Goal: Information Seeking & Learning: Compare options

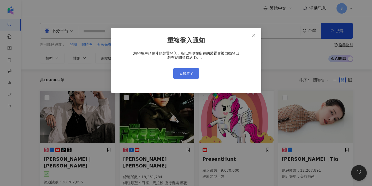
click at [182, 74] on span "我知道了" at bounding box center [186, 73] width 15 height 4
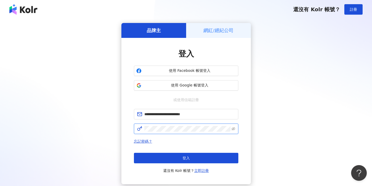
click at [186, 158] on button "登入" at bounding box center [186, 158] width 104 height 10
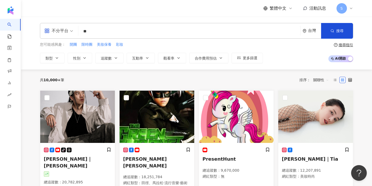
type input "*"
type input "**"
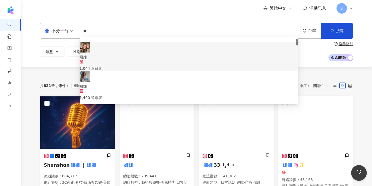
scroll to position [24, 0]
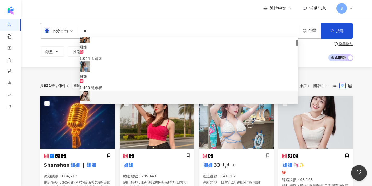
click at [90, 90] on img at bounding box center [85, 95] width 10 height 10
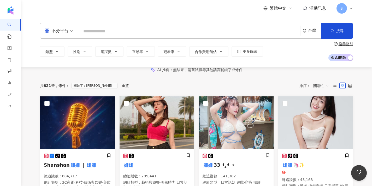
paste input "**********"
type input "**********"
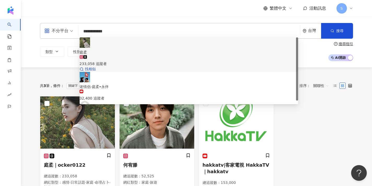
click at [114, 49] on span "庭柔" at bounding box center [189, 52] width 218 height 6
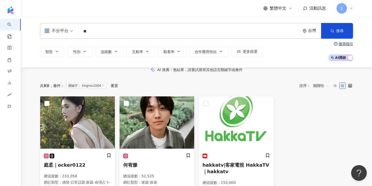
type input "*"
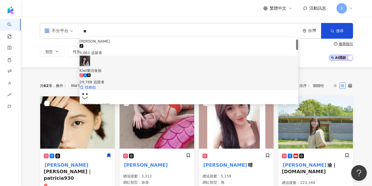
scroll to position [13, 0]
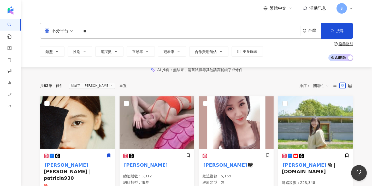
click at [125, 35] on input "**" at bounding box center [188, 31] width 217 height 10
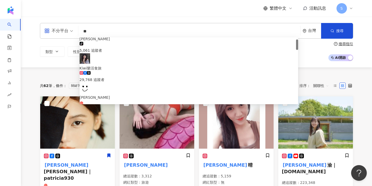
type input "*"
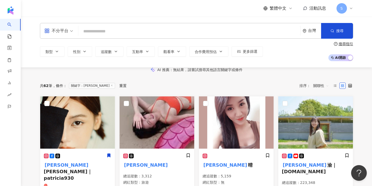
paste input "**********"
type input "**********"
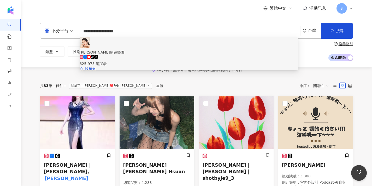
click at [145, 49] on span "愛麗絲的遊樂園" at bounding box center [189, 52] width 218 height 6
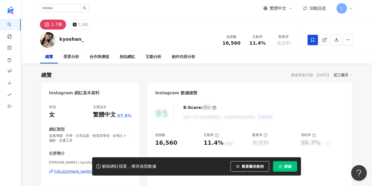
click at [312, 41] on icon at bounding box center [312, 40] width 5 height 5
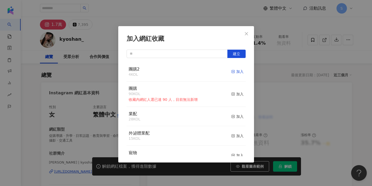
click at [235, 71] on div "加入" at bounding box center [237, 72] width 12 height 6
click at [248, 33] on span "Close" at bounding box center [246, 34] width 10 height 4
click at [248, 37] on div "加入網紅收藏 建立 團購2 5 KOL 已加入 團購 90 KOL 收藏內網紅人選已達 90 人，目前無法新增 加入 業配 28 KOL 加入 外泌體業配 1…" at bounding box center [186, 93] width 372 height 186
click at [270, 58] on div "加入網紅收藏 建立 團購2 5 KOL 已加入 團購 90 KOL 收藏內網紅人選已達 90 人，目前無法新增 加入 業配 28 KOL 加入 外泌體業配 1…" at bounding box center [186, 93] width 372 height 186
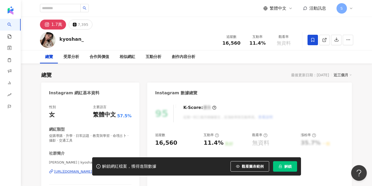
click at [279, 170] on button "解鎖" at bounding box center [285, 166] width 24 height 10
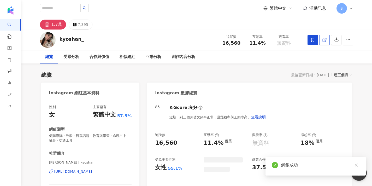
click at [326, 41] on link at bounding box center [324, 40] width 10 height 10
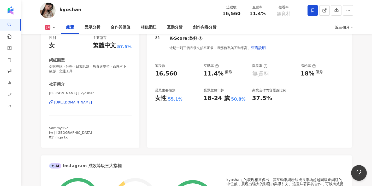
scroll to position [71, 0]
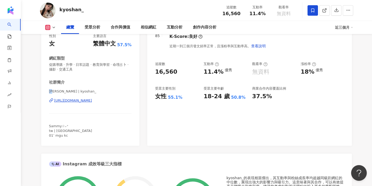
drag, startPoint x: 50, startPoint y: 91, endPoint x: 54, endPoint y: 91, distance: 4.7
click at [54, 91] on span "姍姍 | kyoshan_" at bounding box center [90, 91] width 83 height 5
copy span "姍姍"
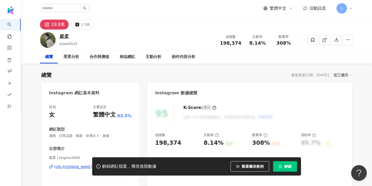
click at [288, 169] on button "解鎖" at bounding box center [285, 166] width 24 height 10
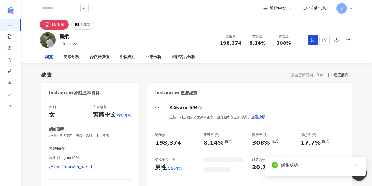
scroll to position [14, 0]
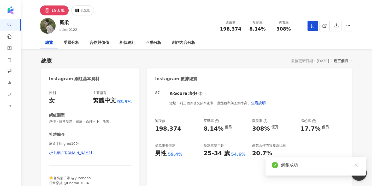
click at [310, 27] on icon at bounding box center [312, 25] width 5 height 5
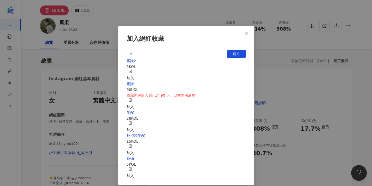
click at [134, 72] on div "加入" at bounding box center [129, 74] width 7 height 11
click at [248, 32] on icon "close" at bounding box center [246, 34] width 4 height 4
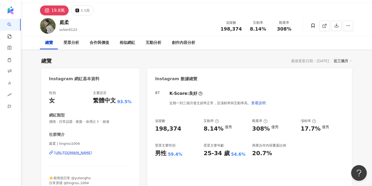
drag, startPoint x: 49, startPoint y: 143, endPoint x: 59, endPoint y: 143, distance: 10.4
click at [54, 142] on span "庭柔 | tingrou1004" at bounding box center [90, 143] width 83 height 5
click at [50, 142] on span "庭柔 | tingrou1004" at bounding box center [90, 143] width 83 height 5
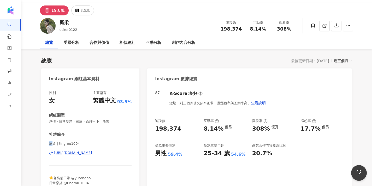
click at [55, 144] on span "庭柔 | tingrou1004" at bounding box center [90, 143] width 83 height 5
drag, startPoint x: 50, startPoint y: 144, endPoint x: 56, endPoint y: 143, distance: 6.5
click at [56, 143] on span "庭柔 | tingrou1004" at bounding box center [90, 143] width 83 height 5
copy span "庭柔"
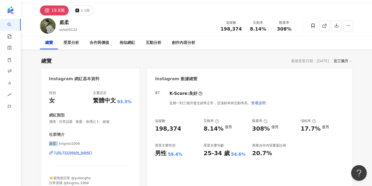
scroll to position [0, 0]
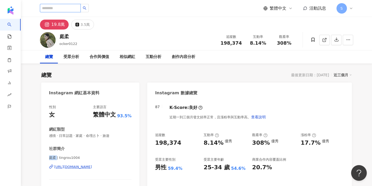
click at [81, 7] on input "search" at bounding box center [60, 8] width 41 height 8
paste input "*****"
type input "*****"
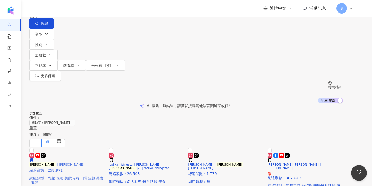
click at [78, 163] on div at bounding box center [66, 158] width 75 height 10
click at [105, 10] on input "*****" at bounding box center [84, 5] width 42 height 10
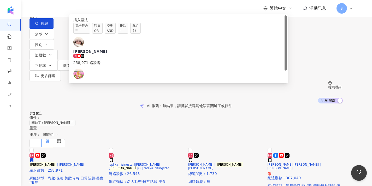
type input "*"
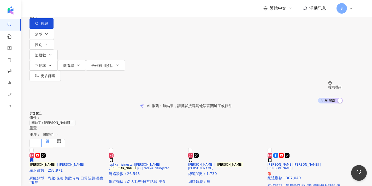
paste input "*********"
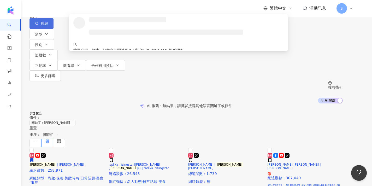
type input "*********"
click at [48, 26] on span "搜尋" at bounding box center [44, 23] width 7 height 4
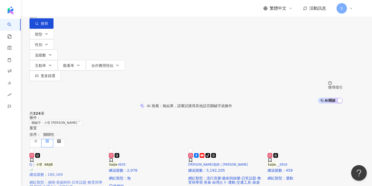
click at [29, 151] on img at bounding box center [29, 151] width 0 height 0
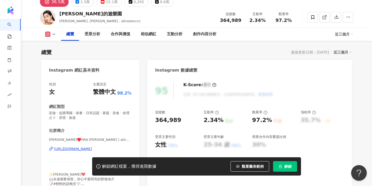
scroll to position [33, 0]
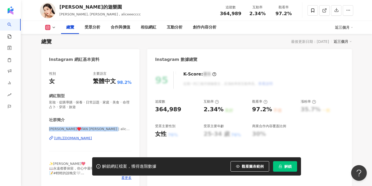
drag, startPoint x: 50, startPoint y: 128, endPoint x: 114, endPoint y: 130, distance: 64.4
click at [114, 130] on span "Alice♥️FAN YU-HSUAN | aliceeecccc" at bounding box center [90, 128] width 83 height 5
copy span "Alice♥️FAN YU-HSUAN | aliceeecccc"
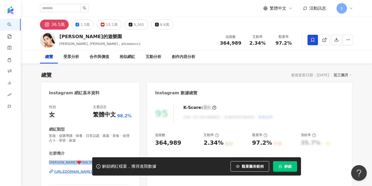
scroll to position [0, 0]
click at [312, 40] on icon at bounding box center [312, 40] width 5 height 5
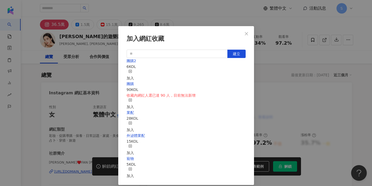
click at [131, 71] on rect "button" at bounding box center [130, 71] width 3 height 3
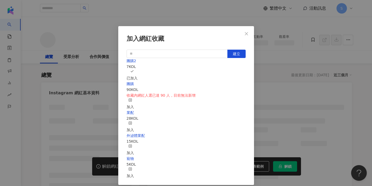
click at [247, 33] on icon "close" at bounding box center [246, 34] width 4 height 4
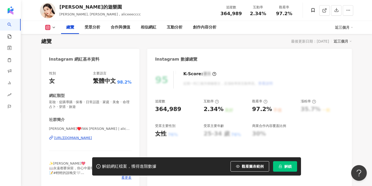
scroll to position [69, 0]
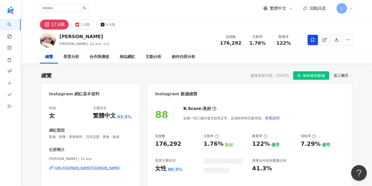
click at [309, 39] on span at bounding box center [312, 40] width 10 height 10
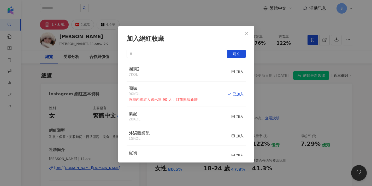
click at [292, 80] on div "加入網紅收藏 建立 團購2 7 KOL 加入 團購 90 KOL 收藏內網紅人選已達 90 人，目前無法新增 已加入 業配 28 KOL 加入 外泌體業配 1…" at bounding box center [186, 93] width 372 height 186
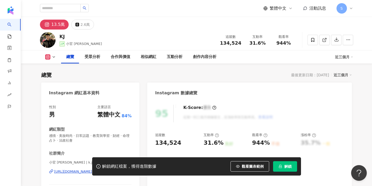
click at [282, 166] on icon "lock" at bounding box center [280, 166] width 4 height 4
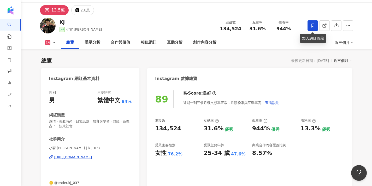
click at [314, 23] on icon at bounding box center [312, 25] width 5 height 5
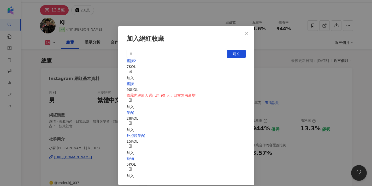
click at [132, 72] on icon "button" at bounding box center [130, 71] width 4 height 4
click at [246, 31] on button "Close" at bounding box center [246, 33] width 10 height 10
click at [246, 31] on div "加入網紅收藏 建立 團購2 8 KOL 已加入 團購 90 KOL 收藏內網紅人選已達 90 人，目前無法新增 加入 業配 28 KOL 加入 外泌體業配 1…" at bounding box center [186, 93] width 372 height 186
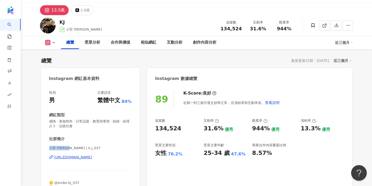
drag, startPoint x: 49, startPoint y: 148, endPoint x: 66, endPoint y: 148, distance: 16.9
click at [66, 148] on span "小官 KAIJIE | k.j_037" at bounding box center [90, 147] width 83 height 5
copy span "小官 KAIJIE"
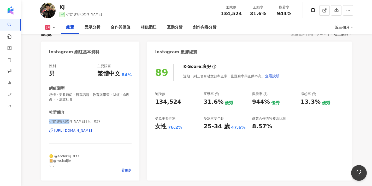
scroll to position [41, 0]
click at [126, 168] on span "看更多" at bounding box center [126, 169] width 10 height 5
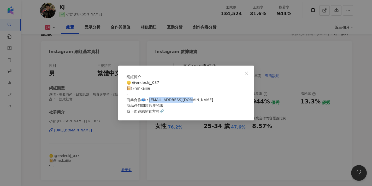
drag, startPoint x: 191, startPoint y: 102, endPoint x: 151, endPoint y: 99, distance: 39.7
click at [151, 99] on div "🪙 @ender.kj_037 📔@mr.kaijie - 商業合作📪：guanu8392@gmail.com 商品任何問題歡迎私訊 我下面連結的官方賴🔗" at bounding box center [185, 97] width 119 height 34
copy span "nu8392@gmail.com 商品"
click at [247, 71] on icon "close" at bounding box center [246, 73] width 4 height 4
click at [247, 62] on div "網紅簡介 🪙 @ender.kj_037 📔@mr.kaijie - 商業合作📪：guanu8392@gmail.com 商品任何問題歡迎私訊 我下面連結的官…" at bounding box center [186, 93] width 372 height 186
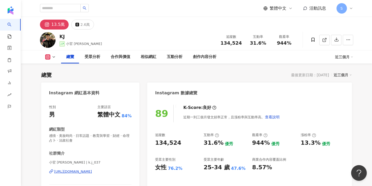
scroll to position [0, 0]
click at [74, 8] on input "search" at bounding box center [60, 8] width 41 height 8
paste input "*******"
type input "*******"
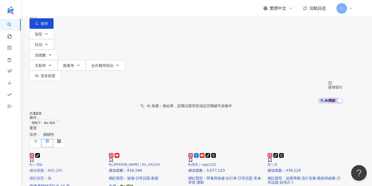
click at [29, 151] on img at bounding box center [29, 151] width 0 height 0
click at [105, 10] on input "*******" at bounding box center [84, 5] width 42 height 10
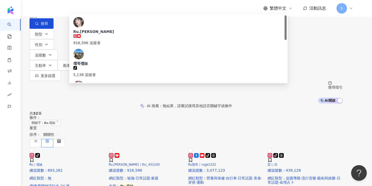
type input "**"
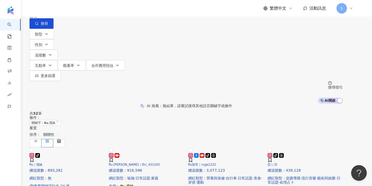
paste input "**"
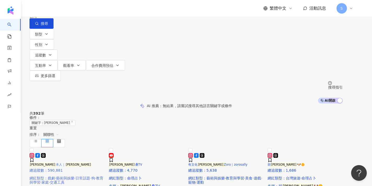
type input "**"
click at [29, 151] on img at bounding box center [29, 151] width 0 height 0
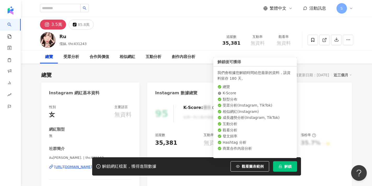
click at [280, 167] on icon "lock" at bounding box center [280, 166] width 4 height 4
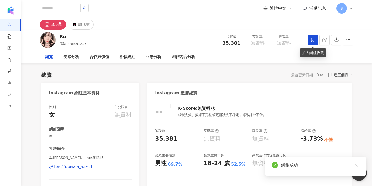
click at [310, 43] on span at bounding box center [312, 40] width 10 height 10
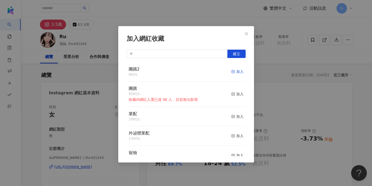
click at [234, 72] on icon "button" at bounding box center [233, 72] width 4 height 4
click at [246, 35] on icon "close" at bounding box center [246, 34] width 4 height 4
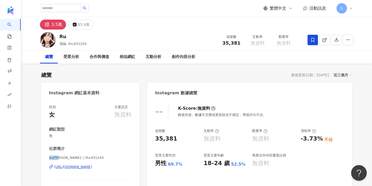
drag, startPoint x: 49, startPoint y: 157, endPoint x: 61, endPoint y: 158, distance: 12.0
click at [61, 158] on span "𝑅𝓊[PERSON_NAME]. | thc431243" at bounding box center [90, 157] width 83 height 5
copy span "𝑅𝓊[PERSON_NAME]. |"
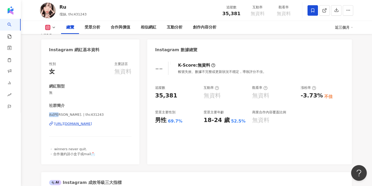
scroll to position [44, 0]
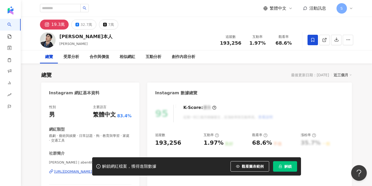
click at [313, 41] on icon at bounding box center [312, 40] width 3 height 4
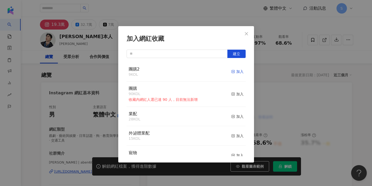
click at [234, 71] on icon "button" at bounding box center [233, 72] width 4 height 4
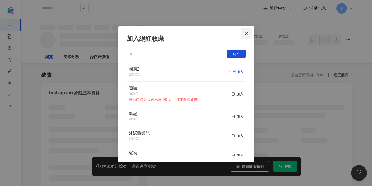
click at [247, 35] on icon "close" at bounding box center [246, 34] width 4 height 4
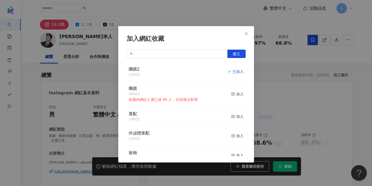
click at [252, 30] on div "加入網紅收藏 建立 團購2 10 KOL 已加入 團購 90 KOL 收藏內網紅人選已達 90 人，目前無法新增 加入 業配 28 KOL 加入 外泌體業配 …" at bounding box center [186, 93] width 372 height 186
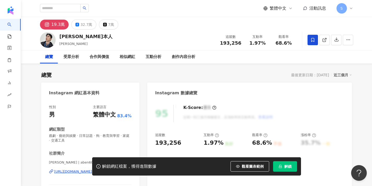
drag, startPoint x: 263, startPoint y: 49, endPoint x: 245, endPoint y: 34, distance: 22.8
click at [263, 49] on div "加入網紅收藏 建立 團購2 10 KOL 已加入 團購 90 KOL 收藏內網紅人選已達 90 人，目前無法新增 加入 業配 28 KOL 加入 外泌體業配 …" at bounding box center [186, 93] width 372 height 186
click at [245, 34] on div "加入網紅收藏 建立 團購2 10 KOL 已加入 團購 90 KOL 收藏內網紅人選已達 90 人，目前無法新增 加入 業配 28 KOL 加入 外泌體業配 …" at bounding box center [186, 93] width 372 height 186
click at [261, 59] on div "總覽 受眾分析 合作與價值 相似網紅 互動分析 創作內容分析" at bounding box center [196, 56] width 313 height 13
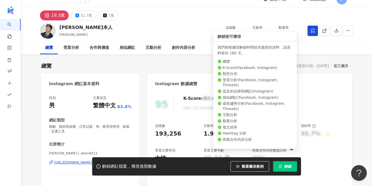
scroll to position [13, 0]
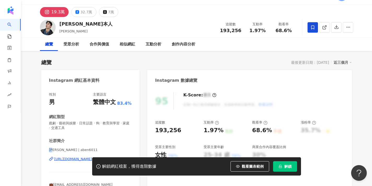
drag, startPoint x: 49, startPoint y: 149, endPoint x: 56, endPoint y: 149, distance: 6.3
click at [56, 149] on span "阿本 | aben6011" at bounding box center [90, 149] width 83 height 5
copy span "阿本"
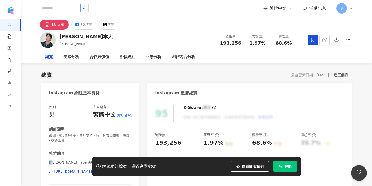
scroll to position [0, 0]
click at [78, 10] on input "search" at bounding box center [60, 8] width 41 height 8
paste input "**********"
type input "**********"
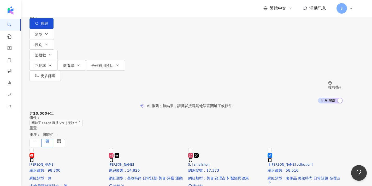
click at [105, 10] on input "**********" at bounding box center [84, 5] width 42 height 10
drag, startPoint x: 132, startPoint y: 33, endPoint x: 80, endPoint y: 32, distance: 51.9
click at [79, 10] on input "**********" at bounding box center [84, 5] width 42 height 10
paste input "*********"
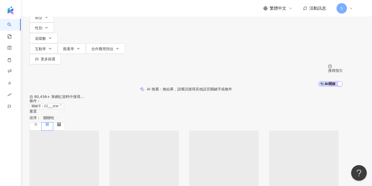
scroll to position [18, 0]
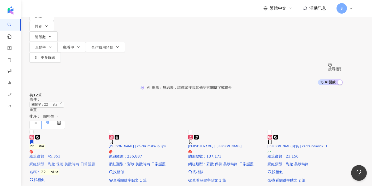
type input "*********"
click at [29, 133] on img at bounding box center [29, 133] width 0 height 0
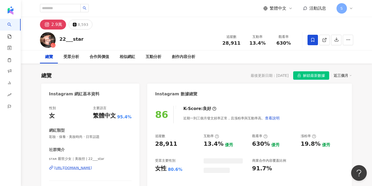
click at [312, 41] on icon at bounding box center [312, 40] width 3 height 4
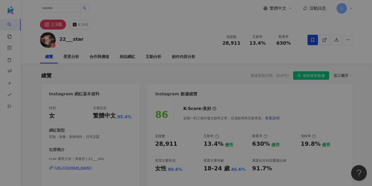
click at [311, 40] on div "加入網紅收藏 建立 團購2 10 KOL 加入 團購 90 KOL 收藏內網紅人選已達 90 人，目前無法新增 加入 業配 28 KOL 已加入 外泌體業配 …" at bounding box center [186, 93] width 372 height 186
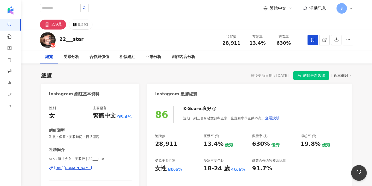
click at [309, 40] on span at bounding box center [312, 40] width 10 height 10
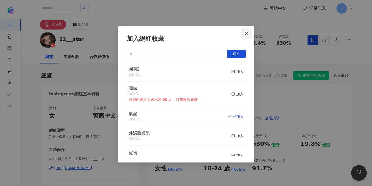
click at [245, 35] on icon "close" at bounding box center [246, 33] width 3 height 3
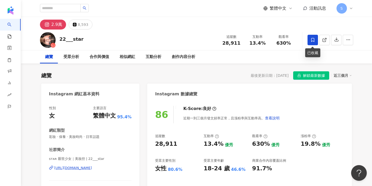
click at [310, 37] on span at bounding box center [312, 40] width 10 height 10
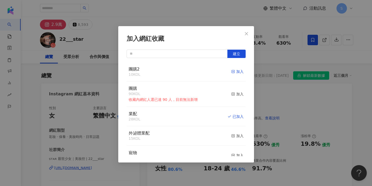
click at [235, 70] on div "加入" at bounding box center [237, 72] width 12 height 6
click at [246, 34] on icon "close" at bounding box center [246, 34] width 4 height 4
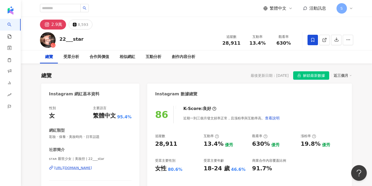
click at [248, 33] on div "加入網紅收藏 建立 團購2 11 KOL 已加入 團購 90 KOL 收藏內網紅人選已達 90 人，目前無法新增 加入 業配 28 KOL 已加入 外泌體業配…" at bounding box center [186, 93] width 372 height 186
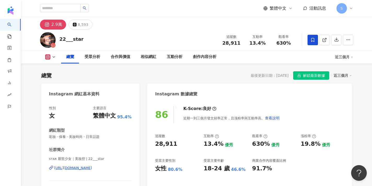
scroll to position [42, 0]
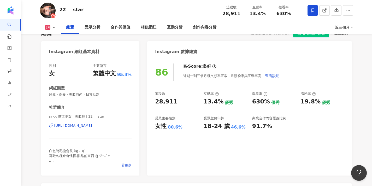
click at [122, 163] on span "看更多" at bounding box center [126, 165] width 10 height 5
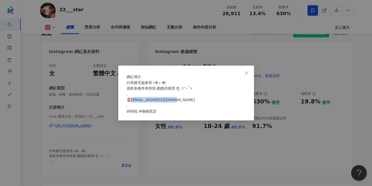
drag, startPoint x: 174, startPoint y: 102, endPoint x: 133, endPoint y: 103, distance: 41.2
click at [133, 103] on span "白色睫毛協會長 (=̴̶̷̤̄ ₃ =̴̶̷̤̄) 喜歡各種奇奇怪怪.酷酷的東西 ᙏ̤̫͚ ♡̷⁺₊˚✧ . 📮c154269@yahoo.com.tw . …" at bounding box center [160, 96] width 68 height 33
copy span "154269@yahoo.com.tw"
click at [119, 1] on div "網紅簡介 白色睫毛協會長 (=̴̶̷̤̄ ₃ =̴̶̷̤̄) 喜歡各種奇奇怪怪.酷酷的東西 ᙏ̤̫͚ ♡̷⁺₊˚✧ . 📮c154269@yahoo.com.…" at bounding box center [186, 93] width 372 height 186
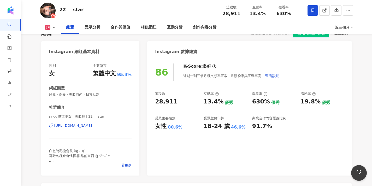
click at [256, 0] on div "22___star 追蹤數 28,911 互動率 13.4% 觀看率 630%" at bounding box center [196, 10] width 334 height 21
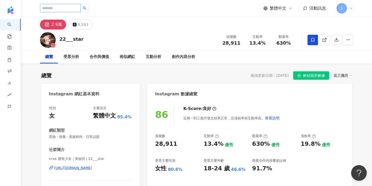
scroll to position [0, 0]
click at [59, 8] on input "search" at bounding box center [60, 8] width 41 height 8
paste input "******"
type input "******"
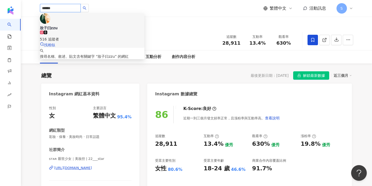
click at [96, 25] on div "妝子曰zzu 516 追蹤者" at bounding box center [92, 33] width 104 height 17
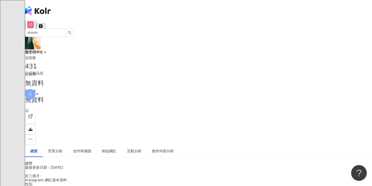
click at [29, 109] on icon at bounding box center [27, 111] width 4 height 4
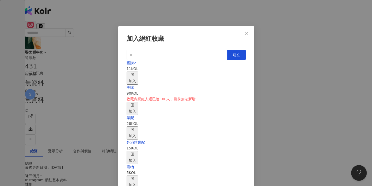
click at [136, 74] on div "加入" at bounding box center [132, 77] width 7 height 11
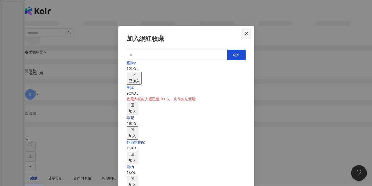
click at [249, 37] on button "Close" at bounding box center [246, 33] width 10 height 10
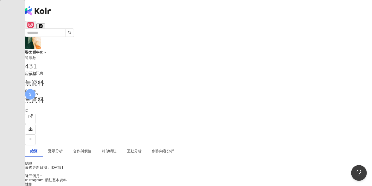
click at [66, 28] on input "search" at bounding box center [45, 32] width 41 height 8
paste input "**********"
type input "**********"
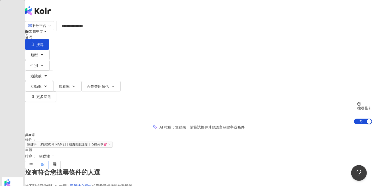
click at [101, 31] on input "**********" at bounding box center [80, 26] width 42 height 10
drag, startPoint x: 150, startPoint y: 31, endPoint x: 93, endPoint y: 31, distance: 57.4
click at [92, 31] on input "**********" at bounding box center [80, 26] width 42 height 10
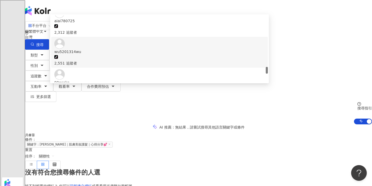
scroll to position [497, 0]
type input "*"
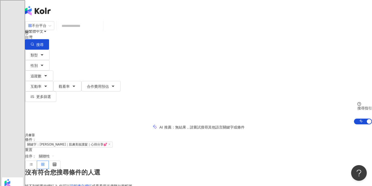
paste input "*********"
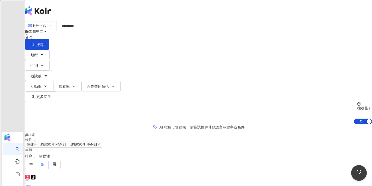
click at [91, 169] on img at bounding box center [66, 169] width 83 height 0
click at [101, 27] on input "*********" at bounding box center [80, 26] width 42 height 10
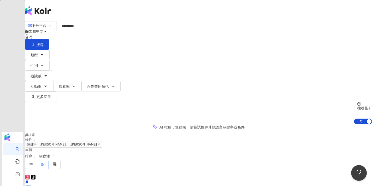
click at [29, 180] on span at bounding box center [27, 182] width 4 height 4
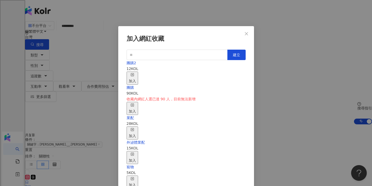
click at [136, 72] on div "加入" at bounding box center [132, 77] width 7 height 11
click at [245, 34] on icon "close" at bounding box center [246, 34] width 4 height 4
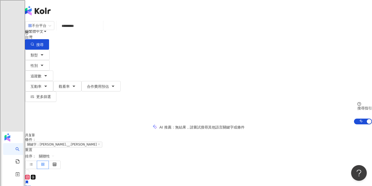
click at [101, 31] on input "*********" at bounding box center [80, 26] width 42 height 10
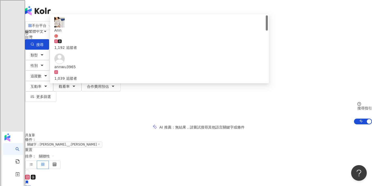
drag, startPoint x: 166, startPoint y: 31, endPoint x: 89, endPoint y: 35, distance: 77.6
click at [89, 31] on input "*********" at bounding box center [80, 26] width 42 height 10
type input "*"
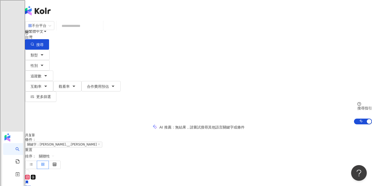
paste input "**"
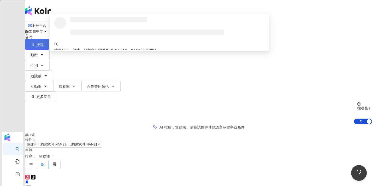
type input "**"
click at [49, 39] on button "搜尋" at bounding box center [37, 44] width 24 height 10
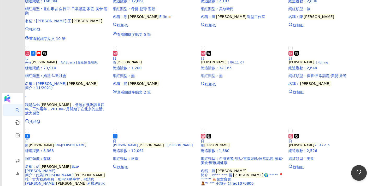
scroll to position [174, 0]
click at [308, 70] on p "總追蹤數 ： 2,644" at bounding box center [329, 68] width 83 height 4
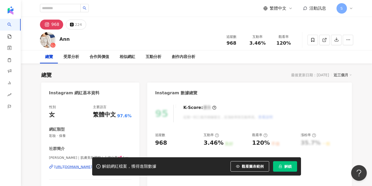
click at [284, 168] on span "解鎖" at bounding box center [287, 166] width 7 height 4
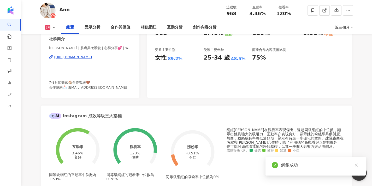
scroll to position [104, 0]
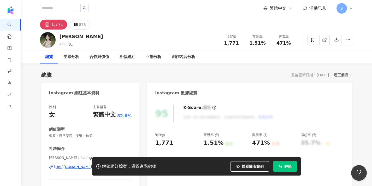
click at [279, 163] on button "解鎖" at bounding box center [285, 166] width 24 height 10
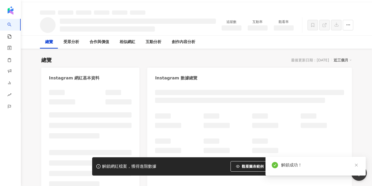
scroll to position [49, 0]
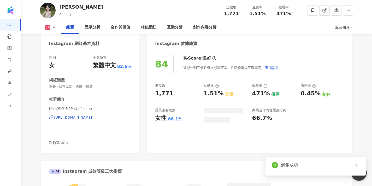
scroll to position [74, 0]
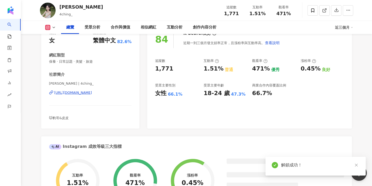
click at [54, 83] on span "[PERSON_NAME] | 4ching_" at bounding box center [90, 83] width 83 height 5
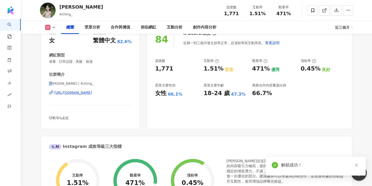
copy span "詩晴"
click at [80, 1] on div "詩晴 4ching_ 追蹤數 1,771 互動率 1.51% 觀看率 471%" at bounding box center [196, 10] width 334 height 21
click at [80, 0] on div "詩晴 4ching_ 追蹤數 1,771 互動率 1.51% 觀看率 471%" at bounding box center [196, 10] width 334 height 21
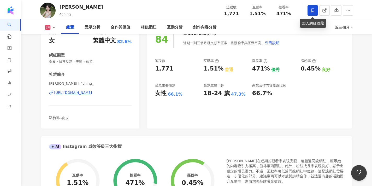
click at [312, 10] on icon at bounding box center [312, 10] width 5 height 5
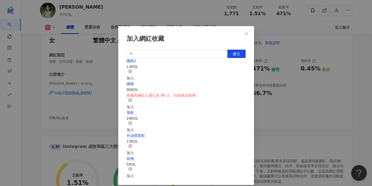
click at [131, 70] on rect "button" at bounding box center [130, 71] width 3 height 3
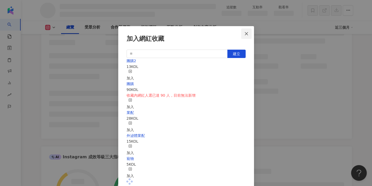
click at [247, 31] on button "Close" at bounding box center [246, 33] width 10 height 10
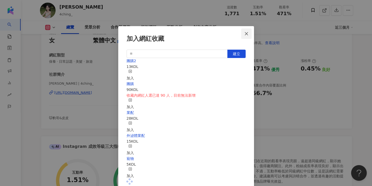
click at [247, 31] on div "加入網紅收藏 建立 團購2 13 KOL 加入 團購 90 KOL 收藏內網紅人選已達 90 人，目前無法新增 加入 業配 28 KOL 加入 外泌體業配 1…" at bounding box center [186, 93] width 372 height 186
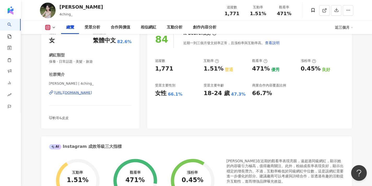
click at [246, 33] on div "加入網紅收藏 建立 團購2 13 KOL 加入 團購 90 KOL 收藏內網紅人選已達 90 人，目前無法新增 加入 業配 28 KOL 加入 外泌體業配 1…" at bounding box center [186, 93] width 372 height 186
click at [83, 92] on div "https://www.instagram.com/4ching_/" at bounding box center [73, 92] width 38 height 5
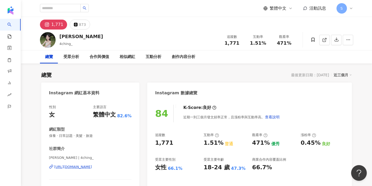
scroll to position [0, 0]
click at [78, 9] on input "search" at bounding box center [60, 8] width 41 height 8
paste input "**********"
type input "**********"
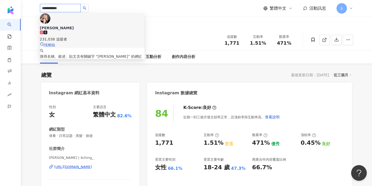
click at [80, 36] on div "231,038 追蹤者" at bounding box center [92, 39] width 104 height 6
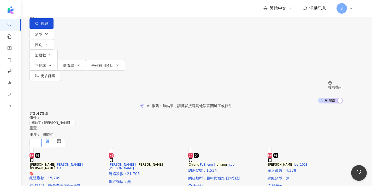
click at [105, 10] on input "**********" at bounding box center [84, 5] width 42 height 10
drag, startPoint x: 124, startPoint y: 35, endPoint x: 65, endPoint y: 36, distance: 58.7
click at [65, 29] on div "**********" at bounding box center [185, 14] width 313 height 29
type input "*"
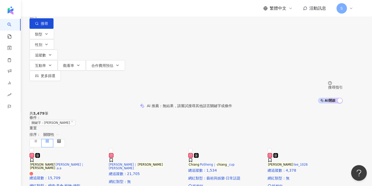
paste input "**********"
type input "**********"
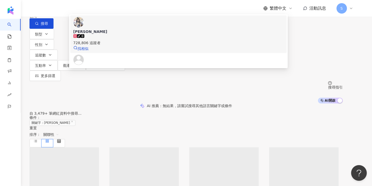
click at [110, 34] on span "林璟文" at bounding box center [178, 31] width 210 height 5
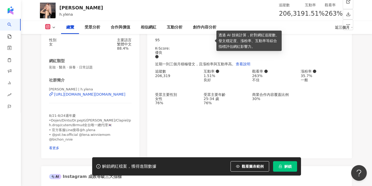
scroll to position [68, 0]
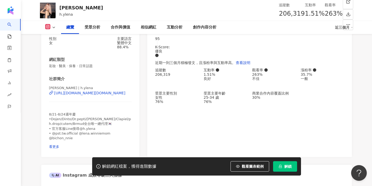
click at [282, 164] on icon "lock" at bounding box center [280, 166] width 4 height 4
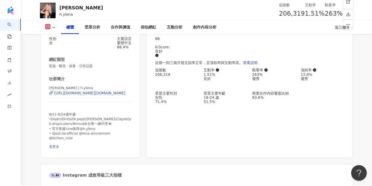
click at [59, 144] on span "看更多" at bounding box center [54, 146] width 10 height 4
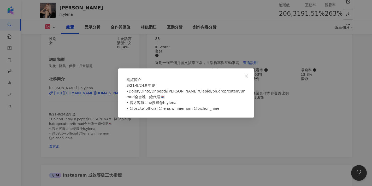
click at [177, 51] on div "網紅簡介 8/21-8/24週年慶 •Dojen/Dinto/Dr.pepti/[PERSON_NAME]/Clapiel/ph.drop/cutem/Brm…" at bounding box center [186, 93] width 372 height 186
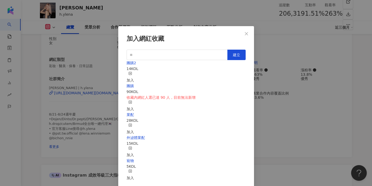
click at [134, 71] on div "加入" at bounding box center [129, 76] width 7 height 11
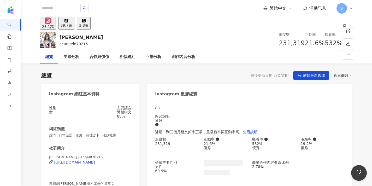
click at [343, 27] on icon at bounding box center [344, 25] width 2 height 3
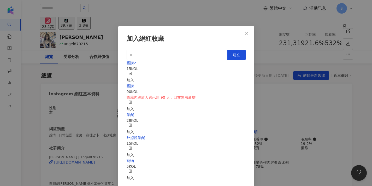
click at [132, 73] on icon "button" at bounding box center [130, 73] width 4 height 4
click at [246, 34] on icon "close" at bounding box center [246, 33] width 3 height 3
click at [250, 35] on div "加入網紅收藏 建立 團購2 16 KOL 已加入 團購 90 KOL 收藏內網紅人選已達 90 人，目前無法新增 加入 業配 28 KOL 加入 外泌體業配 …" at bounding box center [186, 93] width 372 height 186
click at [261, 77] on div "加入網紅收藏 建立 團購2 16 KOL 已加入 團購 90 KOL 收藏內網紅人選已達 90 人，目前無法新增 加入 業配 28 KOL 加入 外泌體業配 …" at bounding box center [186, 93] width 372 height 186
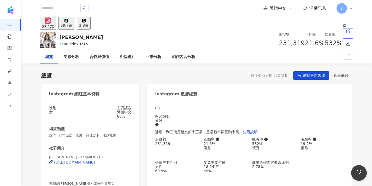
click at [342, 39] on link at bounding box center [347, 33] width 10 height 10
click at [81, 11] on input "search" at bounding box center [60, 8] width 41 height 8
paste input "*******"
type input "*******"
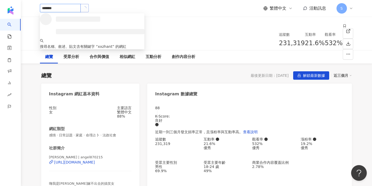
click at [89, 11] on button "button" at bounding box center [84, 8] width 8 height 8
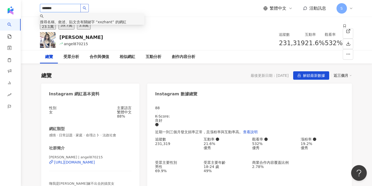
click at [86, 7] on icon "search" at bounding box center [85, 8] width 4 height 4
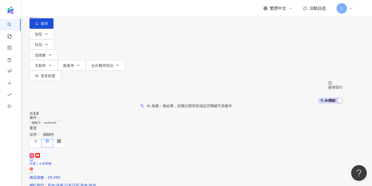
click at [105, 10] on input "*******" at bounding box center [84, 5] width 42 height 10
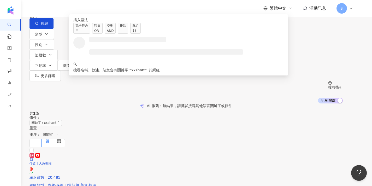
paste input "**"
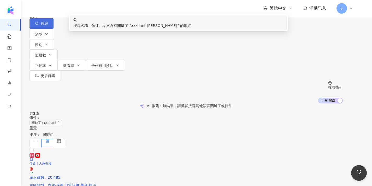
type input "*********"
click at [39, 26] on span "button" at bounding box center [37, 23] width 4 height 4
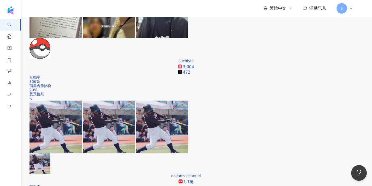
scroll to position [195, 0]
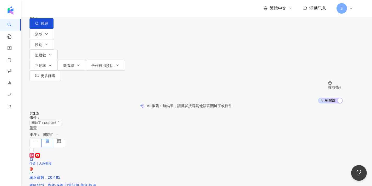
click at [225, 8] on div "繁體中文 活動訊息 S" at bounding box center [196, 8] width 313 height 17
click at [180, 26] on div "不分平台 ********* 台灣 搜尋 keyword 搜尋名稱、敘述、貼文含有關鍵字 “ xxzhant 劉 ” 的網紅" at bounding box center [185, 14] width 313 height 29
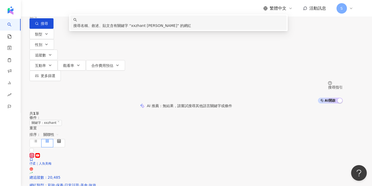
drag, startPoint x: 109, startPoint y: 29, endPoint x: 74, endPoint y: 29, distance: 34.7
click at [74, 29] on div "不分平台 ********* 台灣 搜尋 keyword 搜尋名稱、敘述、貼文含有關鍵字 “ xxzhant 劉 ” 的網紅" at bounding box center [185, 14] width 313 height 29
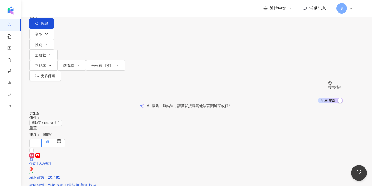
paste input "**********"
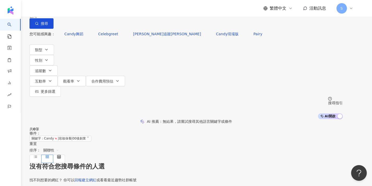
click at [136, 127] on div "共 0 筆 條件 ： 關鍵字：Candy🍬|彩妝保養|00後創業 重置 排序： 關聯性" at bounding box center [185, 145] width 313 height 36
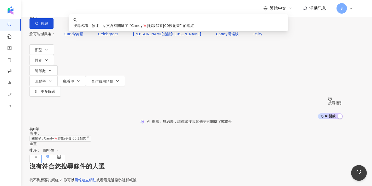
drag, startPoint x: 138, startPoint y: 33, endPoint x: 103, endPoint y: 30, distance: 35.3
click at [101, 10] on input "**********" at bounding box center [84, 5] width 42 height 10
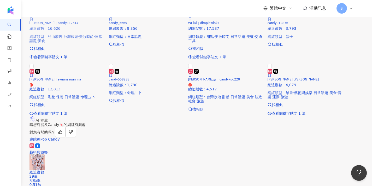
scroll to position [291, 0]
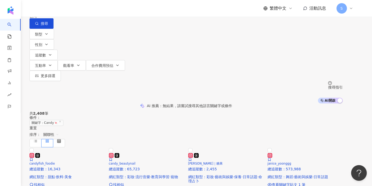
scroll to position [0, 0]
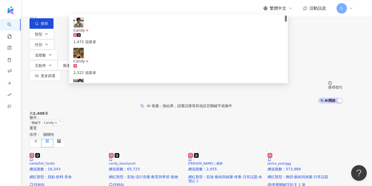
drag, startPoint x: 104, startPoint y: 33, endPoint x: 66, endPoint y: 35, distance: 37.9
click at [66, 29] on div "不分平台 ******* 台灣 搜尋 5ef3e19a-c333-4334-bbb4-24f81ccbbb8c Candy🍬 1,472 追蹤者 Candy🍬…" at bounding box center [185, 14] width 313 height 29
type input "*"
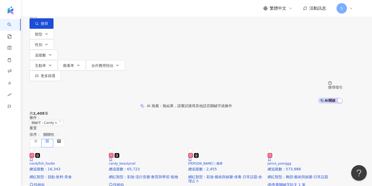
paste input "**********"
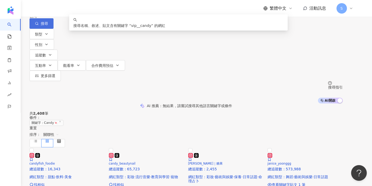
click at [53, 29] on button "搜尋" at bounding box center [41, 23] width 24 height 10
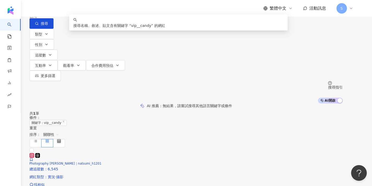
drag, startPoint x: 137, startPoint y: 28, endPoint x: 110, endPoint y: 30, distance: 26.9
click at [105, 10] on input "**********" at bounding box center [84, 5] width 42 height 10
paste input "****"
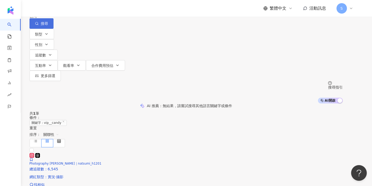
click at [48, 26] on span "搜尋" at bounding box center [44, 23] width 7 height 4
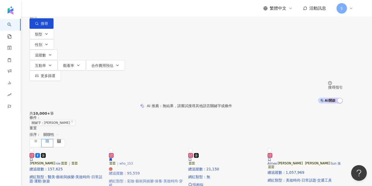
click at [141, 147] on img at bounding box center [146, 147] width 75 height 0
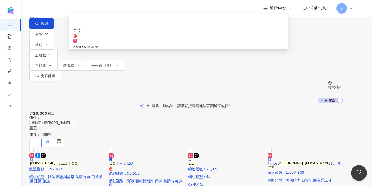
drag, startPoint x: 198, startPoint y: 33, endPoint x: 93, endPoint y: 28, distance: 105.2
click at [92, 10] on input "**********" at bounding box center [84, 5] width 42 height 10
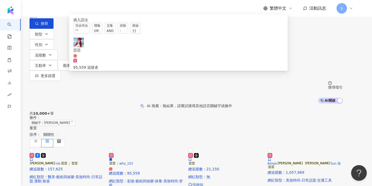
type input "*"
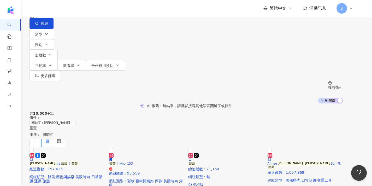
paste input "**********"
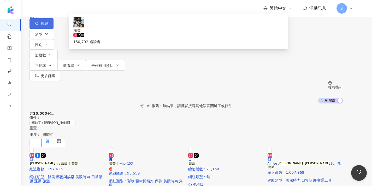
type input "**********"
click at [53, 29] on button "搜尋" at bounding box center [41, 23] width 24 height 10
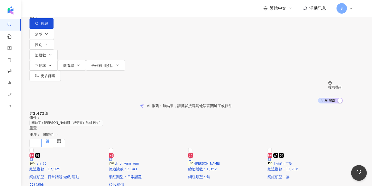
click at [105, 10] on input "**********" at bounding box center [84, 5] width 42 height 10
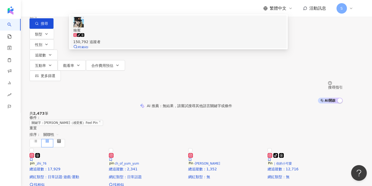
click at [134, 33] on span "翰賓" at bounding box center [178, 30] width 210 height 6
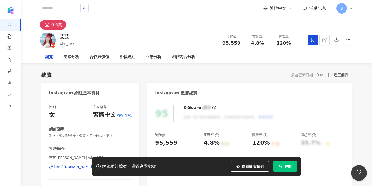
click at [309, 43] on span at bounding box center [312, 40] width 10 height 10
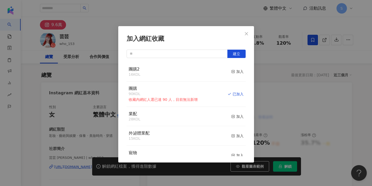
click at [273, 55] on div "加入網紅收藏 建立 團購2 16 KOL 加入 團購 90 KOL 收藏內網紅人選已達 90 人，目前無法新增 已加入 業配 28 KOL 加入 外泌體業配 …" at bounding box center [186, 93] width 372 height 186
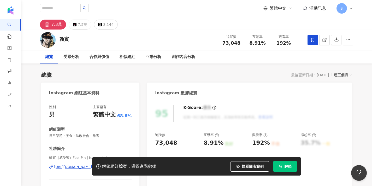
click at [312, 41] on icon at bounding box center [312, 40] width 5 height 5
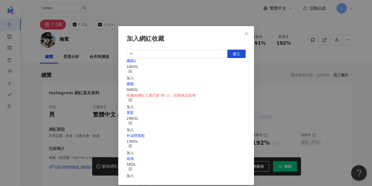
click at [134, 71] on div "加入" at bounding box center [129, 74] width 7 height 11
click at [247, 35] on icon "close" at bounding box center [246, 34] width 4 height 4
click at [248, 35] on div "加入網紅收藏 建立 團購2 17 KOL 已加入 團購 90 KOL 收藏內網紅人選已達 90 人，目前無法新增 加入 業配 28 KOL 加入 外泌體業配 …" at bounding box center [186, 93] width 372 height 186
drag, startPoint x: 246, startPoint y: 34, endPoint x: 266, endPoint y: 52, distance: 27.0
click at [246, 34] on div "加入網紅收藏 建立 團購2 17 KOL 已加入 團購 90 KOL 收藏內網紅人選已達 90 人，目前無法新增 加入 業配 28 KOL 加入 外泌體業配 …" at bounding box center [186, 93] width 372 height 186
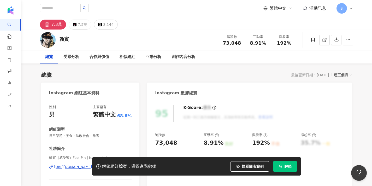
click at [273, 62] on div "加入網紅收藏 建立 團購2 17 KOL 已加入 團購 90 KOL 收藏內網紅人選已達 90 人，目前無法新增 加入 業配 28 KOL 加入 外泌體業配 …" at bounding box center [186, 93] width 372 height 186
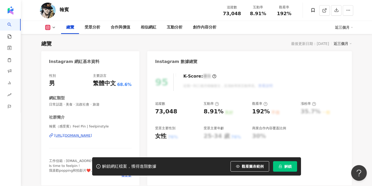
click at [288, 169] on button "解鎖" at bounding box center [285, 166] width 24 height 10
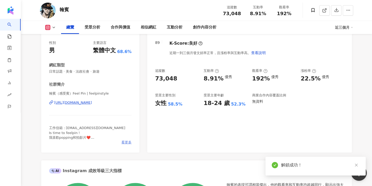
click at [124, 140] on span "看更多" at bounding box center [126, 142] width 10 height 5
click at [128, 143] on span "看更多" at bounding box center [126, 142] width 10 height 5
click at [96, 129] on div "網紅簡介 工作信箱：hanbin696969@gmail.com Is time to feelpin！ 我喜歡popping和拍影片❤️ 只是一個小丑罷了 …" at bounding box center [186, 93] width 372 height 186
click at [124, 144] on div "網紅簡介 工作信箱：hanbin696969@gmail.com Is time to feelpin！ 我喜歡popping和拍影片❤️ 只是一個小丑罷了 …" at bounding box center [186, 93] width 372 height 186
click at [101, 128] on span "工作信箱：hanbin696969@gmail.com Is time to feelpin！ 我喜歡popping和拍影片❤️ 只是一個小丑罷了 @cybe…" at bounding box center [87, 137] width 76 height 23
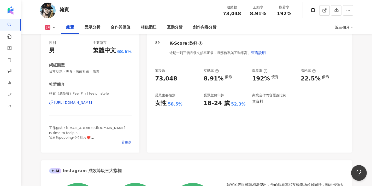
click at [125, 141] on span "看更多" at bounding box center [126, 142] width 10 height 5
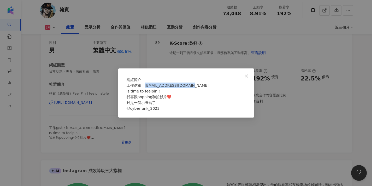
drag, startPoint x: 191, startPoint y: 88, endPoint x: 146, endPoint y: 89, distance: 45.1
click at [146, 89] on span "工作信箱：hanbin696969@gmail.com Is time to feelpin！ 我喜歡popping和拍影片❤️ 只是一個小丑罷了 @cybe…" at bounding box center [167, 96] width 82 height 27
copy span "hanbin696969@gmail.com"
click at [244, 74] on icon "close" at bounding box center [246, 76] width 4 height 4
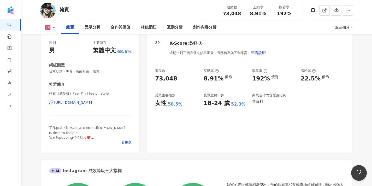
scroll to position [60, 0]
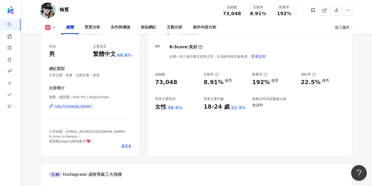
click at [229, 1] on div "翰賓 追蹤數 73,048 互動率 8.91% 觀看率 192%" at bounding box center [196, 10] width 334 height 21
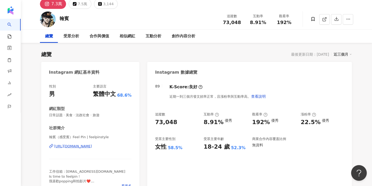
scroll to position [0, 0]
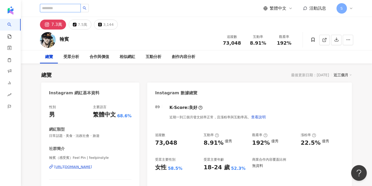
click at [69, 5] on input "search" at bounding box center [60, 8] width 41 height 8
paste input "**********"
type input "**********"
click at [95, 13] on div "**********" at bounding box center [196, 8] width 313 height 17
click at [89, 9] on button "button" at bounding box center [84, 8] width 8 height 8
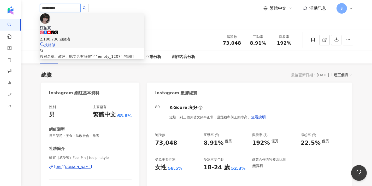
click at [90, 25] on span "江佑真" at bounding box center [92, 27] width 104 height 5
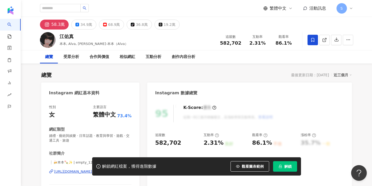
drag, startPoint x: 285, startPoint y: 61, endPoint x: 313, endPoint y: 40, distance: 35.2
click at [313, 40] on icon at bounding box center [312, 40] width 3 height 4
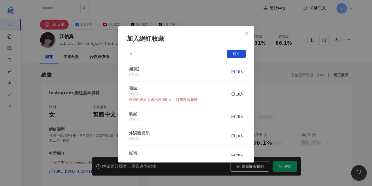
click at [232, 70] on icon "button" at bounding box center [233, 72] width 4 height 4
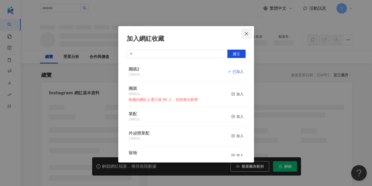
click at [248, 32] on span "Close" at bounding box center [246, 34] width 10 height 4
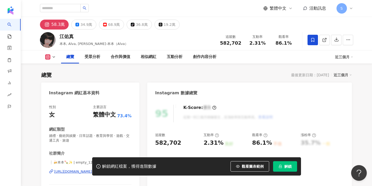
scroll to position [59, 0]
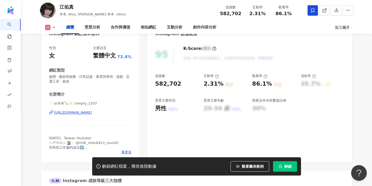
drag, startPoint x: 49, startPoint y: 103, endPoint x: 74, endPoint y: 104, distance: 24.3
click at [74, 104] on span "❕🍻本本️️️️️🍡✨ | empty_1207" at bounding box center [90, 103] width 83 height 5
click at [75, 103] on span "❕🍻本本️️️️️🍡✨ | empty_1207" at bounding box center [90, 103] width 83 height 5
drag, startPoint x: 75, startPoint y: 103, endPoint x: 47, endPoint y: 103, distance: 27.6
click at [47, 103] on div "性別 女 主要語言 繁體中文 73.4% 網紅類型 婚禮 · 藝術與娛樂 · 日常話題 · 教育與學習 · 遊戲 · 交通工具 · 旅遊 社群簡介 ❕🍻本本️…" at bounding box center [90, 101] width 98 height 122
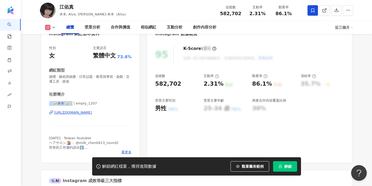
copy span "❕🍻本本️️️️️🍡✨ |"
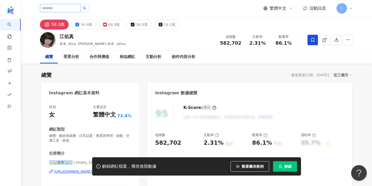
scroll to position [0, 0]
click at [50, 7] on input "search" at bounding box center [60, 8] width 41 height 8
paste input "*********"
type input "*********"
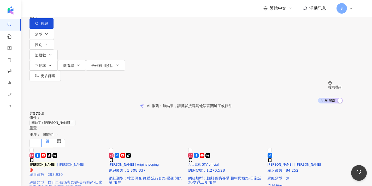
click at [29, 151] on img at bounding box center [29, 151] width 0 height 0
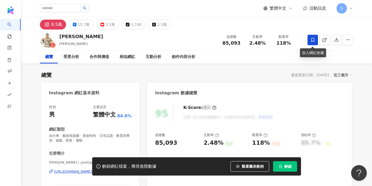
click at [314, 41] on icon at bounding box center [312, 40] width 5 height 5
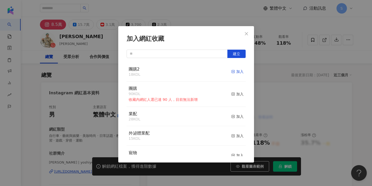
click at [233, 72] on icon "button" at bounding box center [233, 72] width 4 height 4
click at [247, 33] on icon "close" at bounding box center [246, 34] width 4 height 4
click at [248, 33] on div "加入網紅收藏 建立 團購2 19 KOL 已加入 團購 90 KOL 收藏內網紅人選已達 90 人，目前無法新增 加入 業配 28 KOL 加入 外泌體業配 …" at bounding box center [186, 93] width 372 height 186
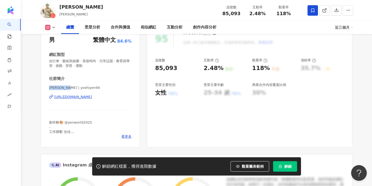
drag, startPoint x: 49, startPoint y: 87, endPoint x: 71, endPoint y: 88, distance: 22.4
click at [71, 88] on span "顏佑庭 YOSHI | yoshiyen94" at bounding box center [90, 87] width 83 height 5
copy span "顏佑庭 YOSHI |"
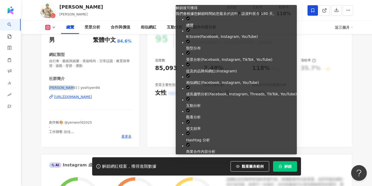
click at [282, 165] on icon "lock" at bounding box center [280, 166] width 4 height 4
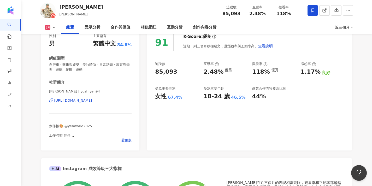
scroll to position [71, 0]
click at [127, 140] on span "看更多" at bounding box center [126, 140] width 10 height 5
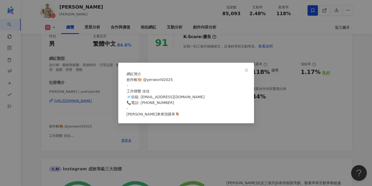
click at [160, 46] on div "網紅簡介 創作帳🎨 @yenworld2025 - 工作聯繫 佳佳 📧信箱: kasumiaay@gmail.com 📞電話: 0987-527310 - 多…" at bounding box center [186, 93] width 372 height 186
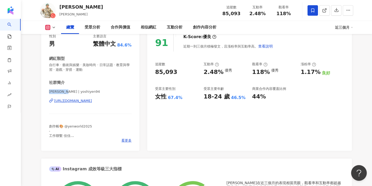
drag, startPoint x: 49, startPoint y: 92, endPoint x: 70, endPoint y: 92, distance: 20.4
click at [70, 92] on span "顏佑庭 YOSHI | yoshiyen94" at bounding box center [90, 91] width 83 height 5
copy span "顏佑庭 YOSHI"
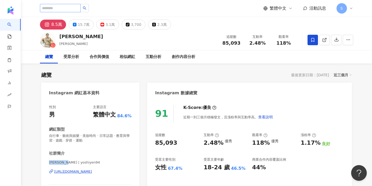
scroll to position [0, 0]
click at [81, 10] on input "search" at bounding box center [60, 8] width 41 height 8
paste input "********"
type input "********"
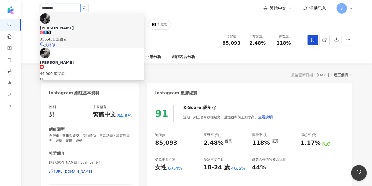
click at [86, 25] on span "杜力 Dooley" at bounding box center [92, 27] width 104 height 5
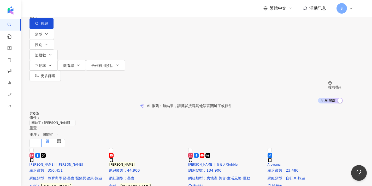
type input "*"
type input "**"
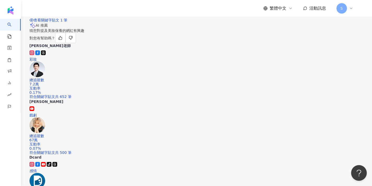
scroll to position [359, 0]
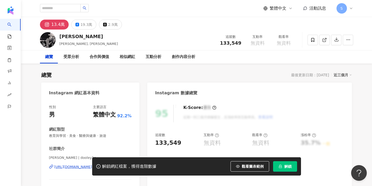
click at [285, 167] on span "解鎖" at bounding box center [287, 166] width 7 height 4
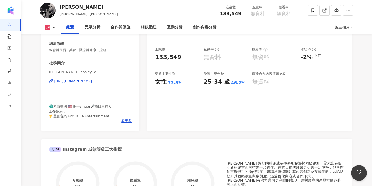
scroll to position [78, 0]
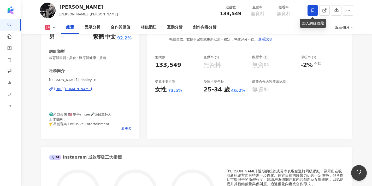
click at [310, 11] on icon at bounding box center [312, 10] width 5 height 5
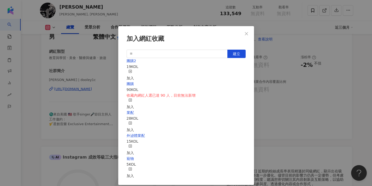
click at [132, 72] on icon "button" at bounding box center [130, 71] width 4 height 4
click at [245, 33] on icon "close" at bounding box center [246, 34] width 4 height 4
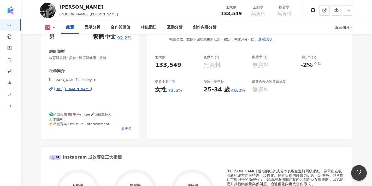
click at [122, 127] on span "看更多" at bounding box center [126, 128] width 10 height 5
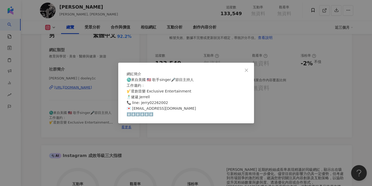
scroll to position [81, 0]
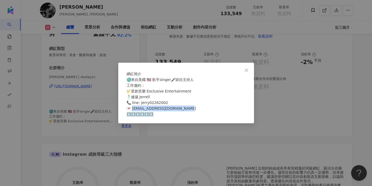
drag, startPoint x: 189, startPoint y: 110, endPoint x: 135, endPoint y: 112, distance: 54.0
click at [135, 112] on div "♏️來自美國 🇺🇸 歌手singer🎤節目主持人 工作邀約： 🎷星創音樂 Exclusive Entertainment 🕺健崴 Jerrell 📞 line…" at bounding box center [185, 97] width 119 height 40
copy span "tionsenttw@gmail.com ⬇️⬇️⬇️"
click at [127, 0] on div "網紅簡介 ♏️來自美國 🇺🇸 歌手singer🎤節目主持人 工作邀約： 🎷星創音樂 Exclusive Entertainment 🕺健崴 Jerrell 📞…" at bounding box center [186, 93] width 372 height 186
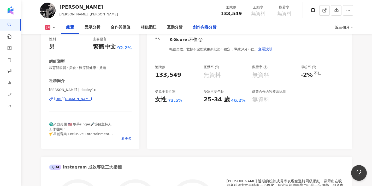
scroll to position [67, 0]
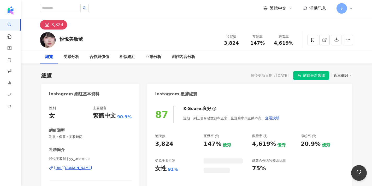
scroll to position [21, 0]
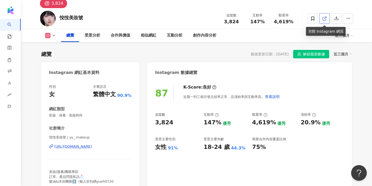
click at [325, 19] on icon at bounding box center [323, 18] width 3 height 3
click at [324, 20] on icon at bounding box center [323, 18] width 3 height 3
drag, startPoint x: 50, startPoint y: 137, endPoint x: 64, endPoint y: 138, distance: 14.4
click at [65, 138] on span "悅悅美妝號 | yy_.makeup" at bounding box center [90, 137] width 83 height 5
copy span "悅悅美妝號"
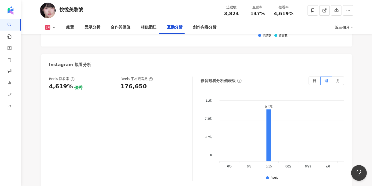
scroll to position [1261, 0]
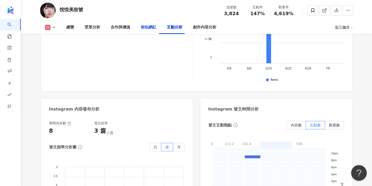
click at [144, 25] on div "相似網紅" at bounding box center [149, 27] width 16 height 6
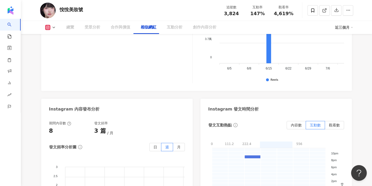
scroll to position [845, 0]
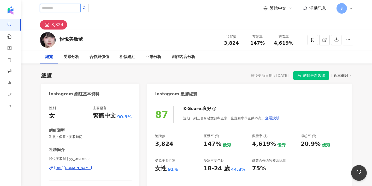
click at [65, 9] on input "search" at bounding box center [60, 8] width 41 height 8
type input "*"
type input "**"
click at [89, 8] on button "button" at bounding box center [84, 8] width 8 height 8
click at [89, 10] on button "button" at bounding box center [84, 8] width 8 height 8
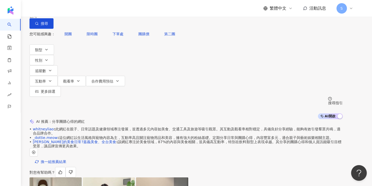
click at [56, 9] on span "不分平台" at bounding box center [44, 5] width 23 height 8
click at [71, 56] on div "Instagram" at bounding box center [58, 54] width 25 height 6
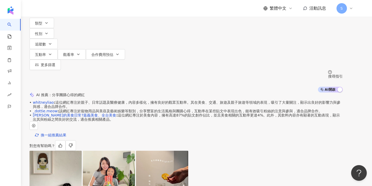
scroll to position [26, 0]
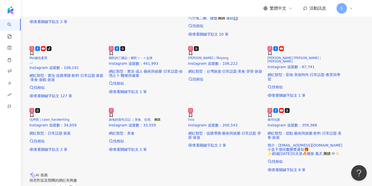
scroll to position [615, 0]
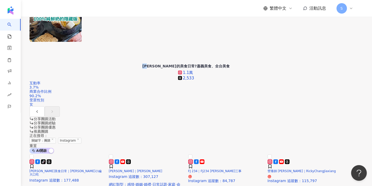
scroll to position [585, 0]
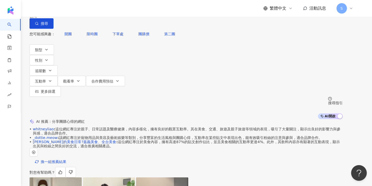
scroll to position [0, 0]
click at [103, 10] on input "**" at bounding box center [88, 5] width 42 height 10
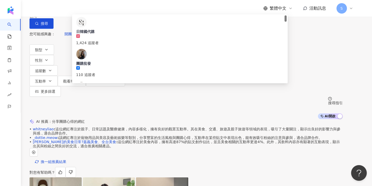
click at [103, 10] on input "**" at bounding box center [88, 5] width 42 height 10
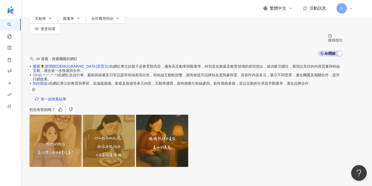
scroll to position [59, 0]
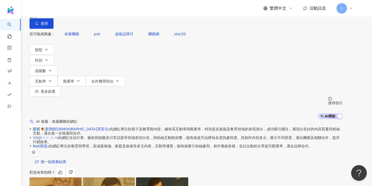
scroll to position [0, 0]
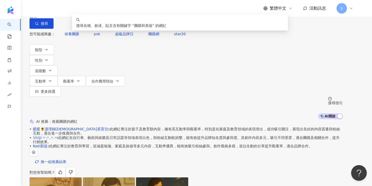
drag, startPoint x: 111, startPoint y: 33, endPoint x: 75, endPoint y: 32, distance: 36.0
click at [75, 29] on div "Instagram ***** 台灣 搜尋 keyword 搜尋名稱、敘述、貼文含有關鍵字 “ 團購和美妝 ” 的網紅" at bounding box center [185, 14] width 313 height 29
paste input "search"
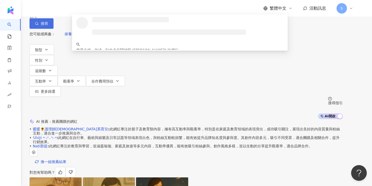
click at [48, 26] on span "搜尋" at bounding box center [44, 23] width 7 height 4
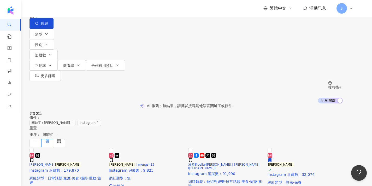
scroll to position [0, 0]
click at [109, 10] on input "**" at bounding box center [88, 5] width 42 height 10
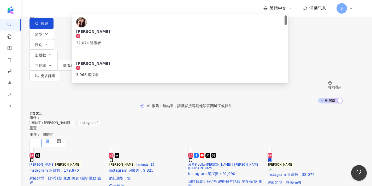
type input "*"
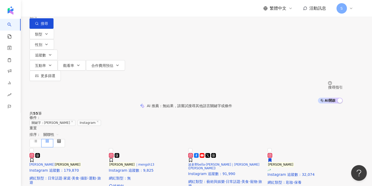
paste input "**"
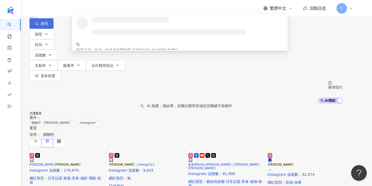
click at [53, 29] on button "搜尋" at bounding box center [41, 23] width 24 height 10
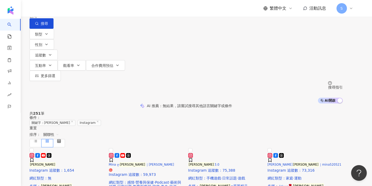
scroll to position [0, 0]
click at [109, 10] on input "**" at bounding box center [88, 5] width 42 height 10
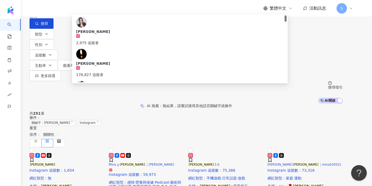
type input "*"
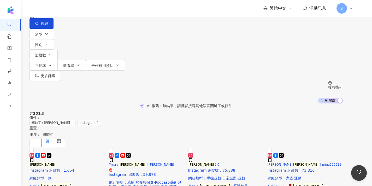
paste input "**********"
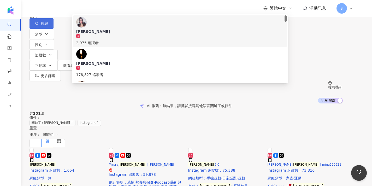
type input "**********"
click at [53, 26] on button "搜尋" at bounding box center [41, 23] width 24 height 10
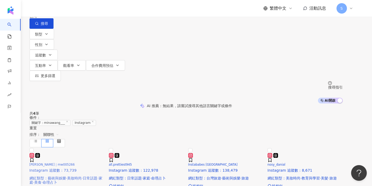
click at [29, 151] on img at bounding box center [29, 151] width 0 height 0
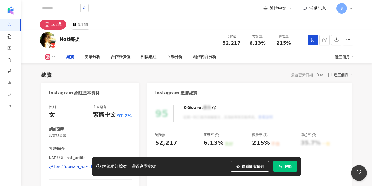
scroll to position [114, 0]
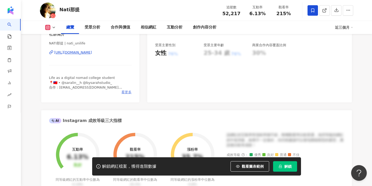
click at [129, 91] on span "看更多" at bounding box center [126, 92] width 10 height 5
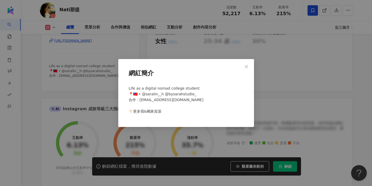
scroll to position [130, 0]
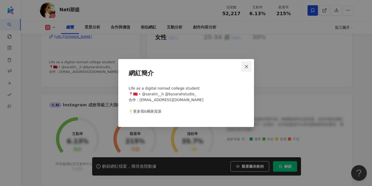
click at [247, 64] on button "Close" at bounding box center [246, 66] width 10 height 10
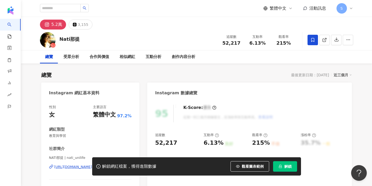
scroll to position [0, 0]
click at [311, 43] on span at bounding box center [312, 40] width 10 height 10
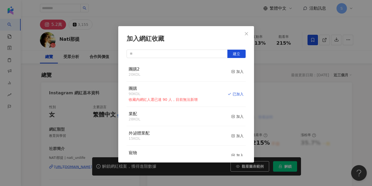
click at [275, 86] on div "加入網紅收藏 建立 團購2 20 KOL 加入 團購 90 KOL 收藏內網紅人選已達 90 人，目前無法新增 已加入 業配 28 KOL 加入 外泌體業配 …" at bounding box center [186, 93] width 372 height 186
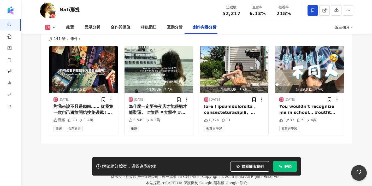
scroll to position [1637, 0]
click at [142, 29] on div "相似網紅" at bounding box center [149, 27] width 16 height 6
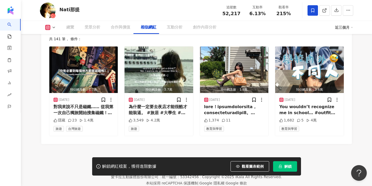
scroll to position [853, 0]
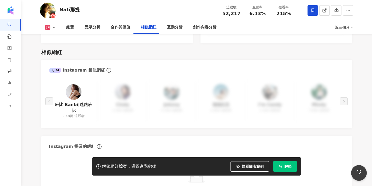
click at [78, 84] on img at bounding box center [74, 92] width 16 height 16
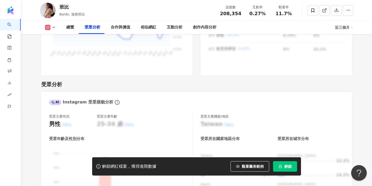
scroll to position [446, 0]
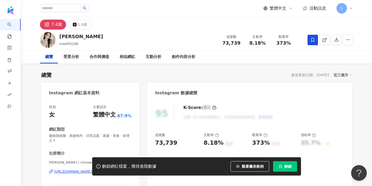
drag, startPoint x: 283, startPoint y: 165, endPoint x: 310, endPoint y: 44, distance: 124.2
click at [283, 165] on button "解鎖" at bounding box center [285, 166] width 24 height 10
click at [309, 44] on span at bounding box center [312, 40] width 10 height 10
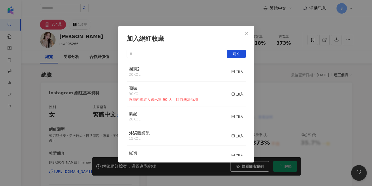
click at [313, 63] on div "加入網紅收藏 建立 團購2 20 KOL 加入 團購 90 KOL 收藏內網紅人選已達 90 人，目前無法新增 加入 業配 28 KOL 加入 外泌體業配 1…" at bounding box center [186, 93] width 372 height 186
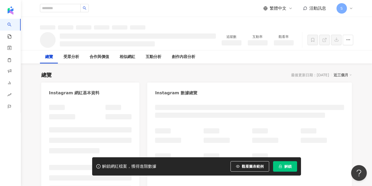
click at [314, 41] on icon at bounding box center [312, 40] width 5 height 5
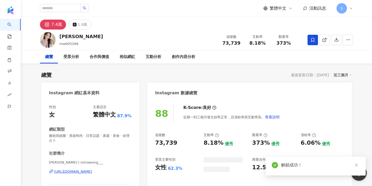
scroll to position [1, 0]
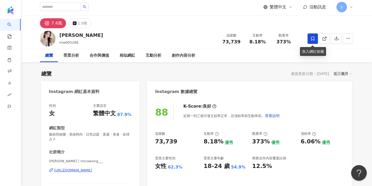
click at [312, 40] on icon at bounding box center [312, 38] width 5 height 5
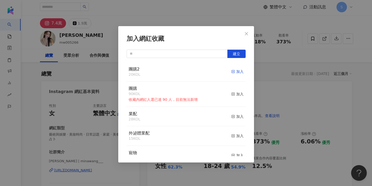
click at [233, 73] on rect "button" at bounding box center [232, 71] width 3 height 3
click at [246, 32] on icon "close" at bounding box center [246, 34] width 4 height 4
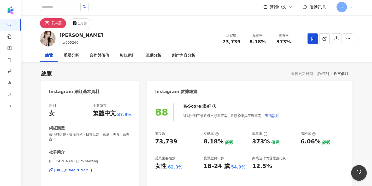
scroll to position [37, 0]
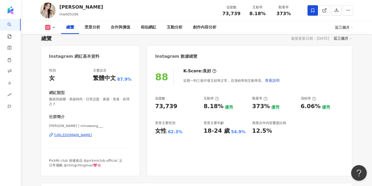
drag, startPoint x: 50, startPoint y: 125, endPoint x: 53, endPoint y: 125, distance: 3.1
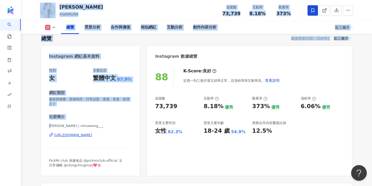
click at [54, 125] on span "米娜 | minawang___" at bounding box center [90, 125] width 83 height 5
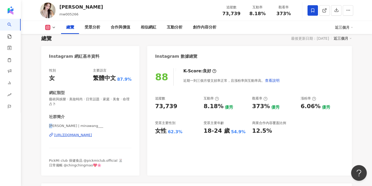
drag, startPoint x: 56, startPoint y: 126, endPoint x: 50, endPoint y: 126, distance: 6.3
click at [50, 126] on span "米娜 | minawang___" at bounding box center [90, 125] width 83 height 5
copy span "米娜"
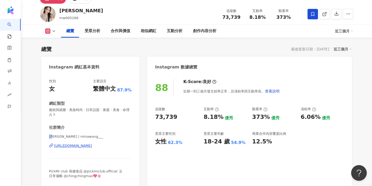
scroll to position [40, 0]
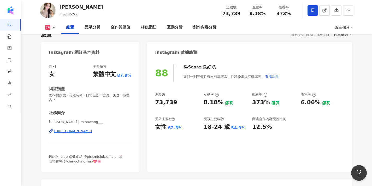
click at [101, 163] on div "PickMi club 保健食品 @pickmiclub.official 🐰 日常備帳 @chingchingmao💖🌸" at bounding box center [90, 158] width 83 height 9
click at [101, 156] on span "PickMi club 保健食品 @pickmiclub.official 🐰 日常備帳 @chingchingmao💖🌸" at bounding box center [86, 158] width 74 height 9
click at [107, 157] on span "PickMi club 保健食品 @pickmiclub.official 🐰 日常備帳 @chingchingmao💖🌸" at bounding box center [86, 158] width 74 height 9
click at [108, 160] on div "PickMi club 保健食品 @pickmiclub.official 🐰 日常備帳 @chingchingmao💖🌸" at bounding box center [90, 158] width 83 height 9
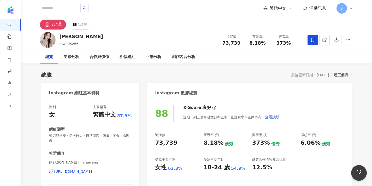
scroll to position [0, 0]
click at [77, 5] on input "search" at bounding box center [60, 8] width 41 height 8
paste input "******"
type input "******"
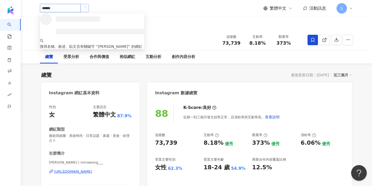
click at [86, 10] on icon "loading" at bounding box center [84, 8] width 4 height 4
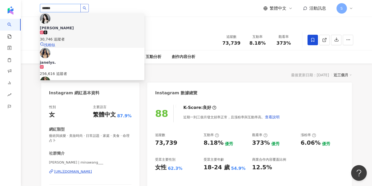
click at [83, 25] on span "JAN" at bounding box center [92, 27] width 104 height 5
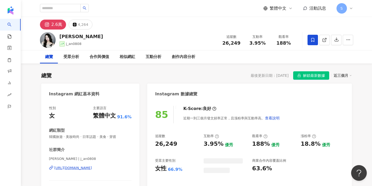
click at [168, 0] on div "繁體中文 活動訊息 S" at bounding box center [196, 8] width 313 height 17
click at [67, 10] on input "search" at bounding box center [60, 8] width 41 height 8
paste input "**"
type input "**"
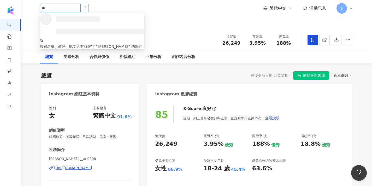
click at [87, 9] on icon "loading" at bounding box center [84, 7] width 5 height 5
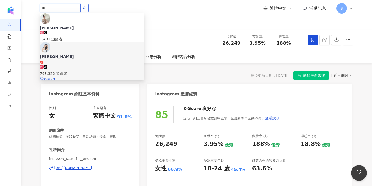
click at [96, 54] on div "許悅 tiktok-icon 793,322 追蹤者" at bounding box center [92, 65] width 104 height 22
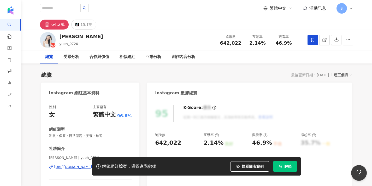
click at [311, 38] on icon at bounding box center [312, 40] width 5 height 5
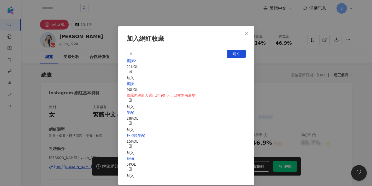
click at [132, 70] on span "button" at bounding box center [130, 72] width 4 height 4
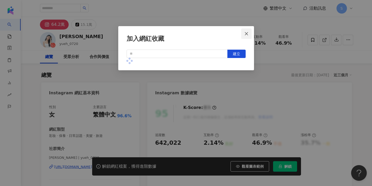
click at [246, 33] on icon "close" at bounding box center [246, 33] width 3 height 3
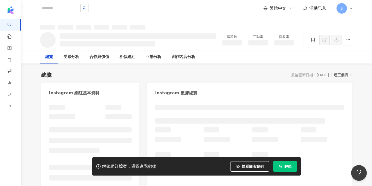
click at [308, 41] on span at bounding box center [313, 40] width 10 height 9
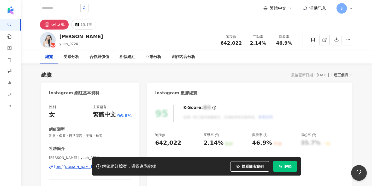
click at [314, 38] on icon at bounding box center [312, 39] width 5 height 5
click at [262, 68] on div "加入網紅收藏 建立 團購2 22 KOL 已加入 團購 90 KOL 收藏內網紅人選已達 90 人，目前無法新增 加入 業配 28 KOL 加入 外泌體業配 …" at bounding box center [186, 93] width 372 height 186
click at [281, 166] on icon "lock" at bounding box center [280, 166] width 4 height 4
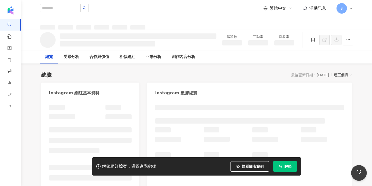
scroll to position [15, 0]
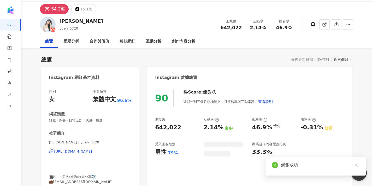
click at [52, 140] on span "許悅 | yueh_0720" at bounding box center [90, 142] width 83 height 5
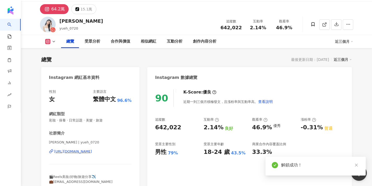
scroll to position [40, 0]
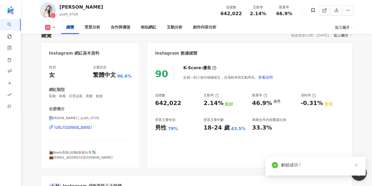
click at [45, 118] on div "性別 女 主要語言 繁體中文 96.6% 網紅類型 彩妝 · 保養 · 日常話題 · 美髮 · 旅遊 社群簡介 許悅 | yueh_0720 https://…" at bounding box center [90, 114] width 98 height 108
click at [45, 117] on div "性別 女 主要語言 繁體中文 96.6% 網紅類型 彩妝 · 保養 · 日常話題 · 美髮 · 旅遊 社群簡介 許悅 | yueh_0720 https://…" at bounding box center [90, 114] width 98 height 108
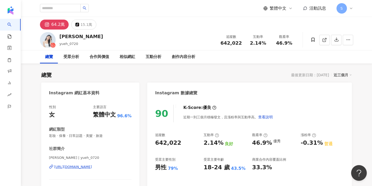
scroll to position [0, 0]
click at [74, 10] on input "search" at bounding box center [60, 8] width 41 height 8
paste input "*******"
type input "*******"
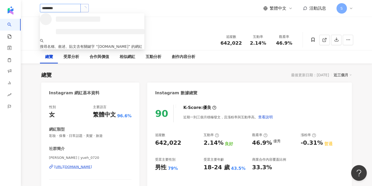
click at [89, 6] on button "button" at bounding box center [84, 8] width 8 height 8
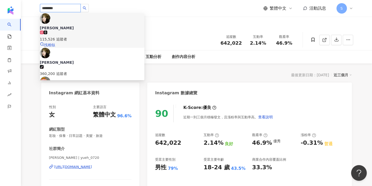
click at [104, 29] on div "蔻里 115,526 追蹤者 找相似" at bounding box center [92, 30] width 104 height 34
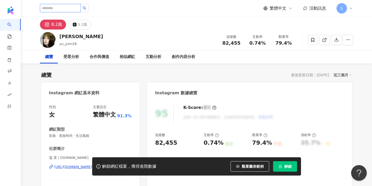
click at [78, 11] on input "search" at bounding box center [60, 8] width 41 height 8
click at [74, 7] on input "search" at bounding box center [60, 8] width 41 height 8
paste input "*********"
type input "*********"
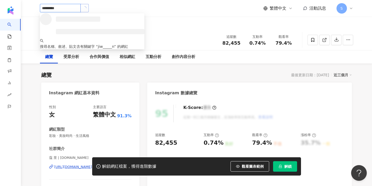
click at [86, 7] on span "button" at bounding box center [85, 8] width 4 height 4
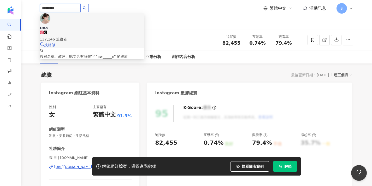
click at [109, 25] on div "Una 137,146 追蹤者" at bounding box center [92, 33] width 104 height 17
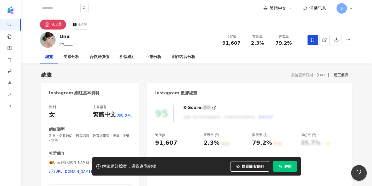
click at [313, 42] on icon at bounding box center [312, 40] width 5 height 5
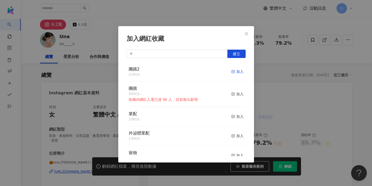
click at [233, 72] on icon "button" at bounding box center [233, 72] width 4 height 4
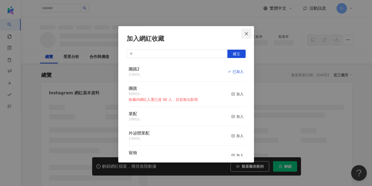
click at [246, 37] on button "Close" at bounding box center [246, 33] width 10 height 10
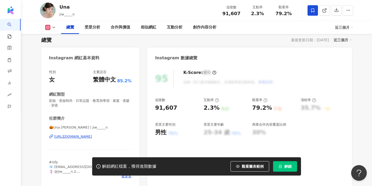
scroll to position [40, 0]
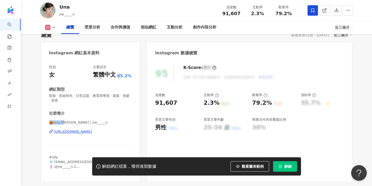
drag, startPoint x: 49, startPoint y: 122, endPoint x: 278, endPoint y: 167, distance: 233.2
click at [68, 122] on span "🎃Una 龐奇 | jiw_____n" at bounding box center [90, 122] width 83 height 5
click at [278, 167] on button "解鎖" at bounding box center [285, 166] width 24 height 10
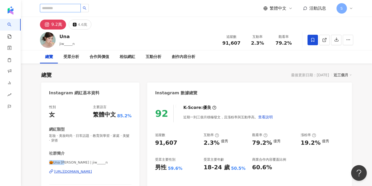
click at [74, 9] on input "search" at bounding box center [60, 8] width 41 height 8
paste input "*****"
type input "*****"
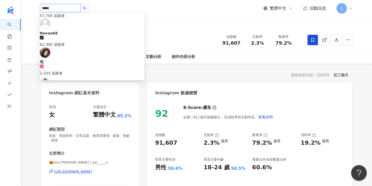
scroll to position [174, 0]
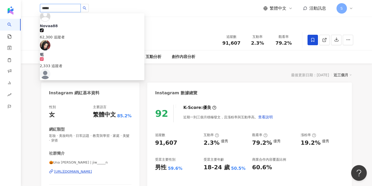
click at [87, 120] on div "19,959 追蹤者" at bounding box center [92, 123] width 104 height 6
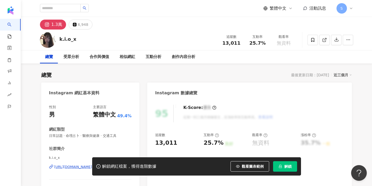
click at [283, 166] on button "解鎖" at bounding box center [285, 166] width 24 height 10
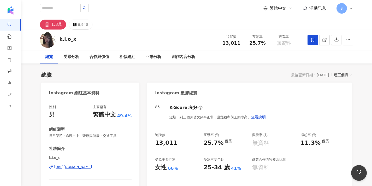
click at [310, 38] on icon at bounding box center [312, 40] width 5 height 5
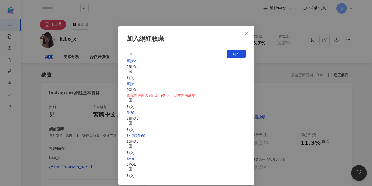
click at [132, 70] on icon "button" at bounding box center [130, 71] width 4 height 4
click at [247, 33] on icon "close" at bounding box center [246, 34] width 4 height 4
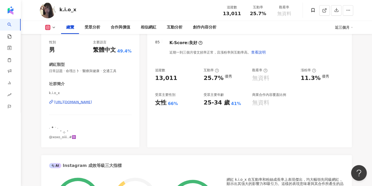
scroll to position [78, 0]
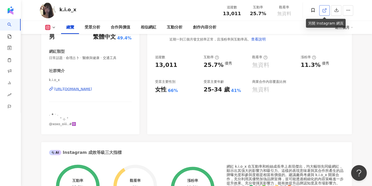
click at [320, 9] on link at bounding box center [324, 10] width 10 height 10
click at [64, 80] on span "k.i.o_x" at bounding box center [90, 79] width 83 height 5
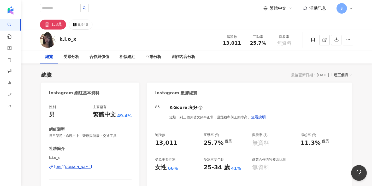
scroll to position [0, 0]
click at [81, 9] on input "search" at bounding box center [60, 8] width 41 height 8
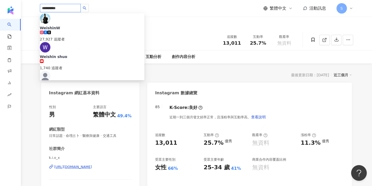
type input "**********"
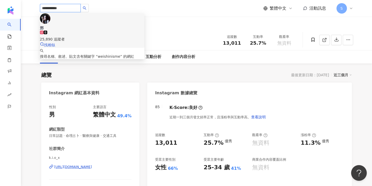
click at [94, 31] on div "25,890 追蹤者" at bounding box center [92, 36] width 104 height 11
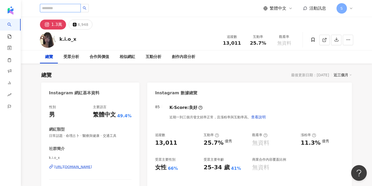
click at [66, 6] on input "search" at bounding box center [60, 8] width 41 height 8
paste input "**********"
type input "**********"
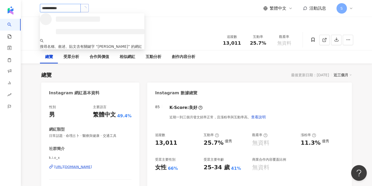
click at [87, 9] on icon "loading" at bounding box center [84, 7] width 5 height 5
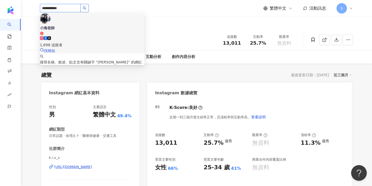
click at [91, 25] on span "小海老師" at bounding box center [92, 30] width 104 height 10
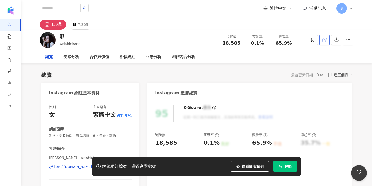
click at [325, 40] on icon at bounding box center [324, 40] width 5 height 5
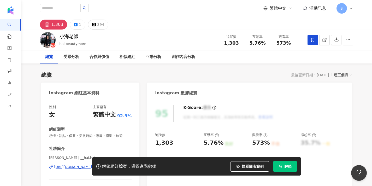
drag, startPoint x: 310, startPoint y: 40, endPoint x: 313, endPoint y: 38, distance: 3.9
click at [310, 41] on icon at bounding box center [312, 40] width 5 height 5
click at [313, 38] on div "加入網紅收藏 建立 團購2 24 KOL 加入 團購 90 KOL 收藏內網紅人選已達 90 人，目前無法新增 加入 業配 28 KOL 加入 外泌體業配 1…" at bounding box center [186, 93] width 372 height 186
click at [315, 42] on span at bounding box center [312, 40] width 10 height 10
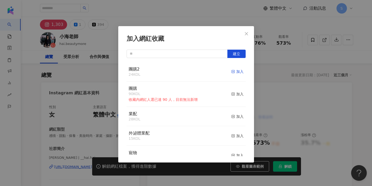
click at [236, 69] on div "加入" at bounding box center [237, 72] width 12 height 6
click at [248, 33] on span "Close" at bounding box center [246, 34] width 10 height 4
click at [250, 34] on div "加入網紅收藏 建立 團購2 25 KOL 已加入 團購 90 KOL 收藏內網紅人選已達 90 人，目前無法新增 加入 業配 28 KOL 加入 外泌體業配 …" at bounding box center [186, 93] width 372 height 186
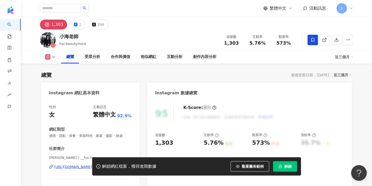
scroll to position [30, 0]
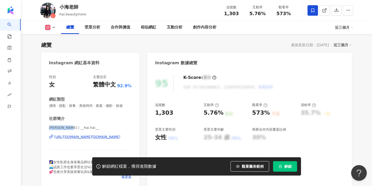
drag, startPoint x: 50, startPoint y: 128, endPoint x: 66, endPoint y: 128, distance: 16.7
click at [66, 128] on span "Hailie Chen | __hai.hai__" at bounding box center [90, 127] width 83 height 5
copy span "Hailie Chen"
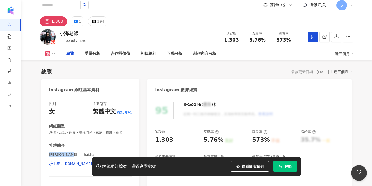
scroll to position [45, 0]
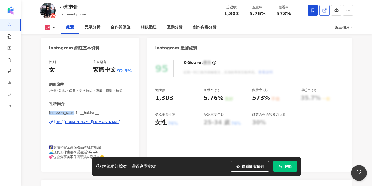
click at [323, 13] on icon at bounding box center [324, 10] width 5 height 5
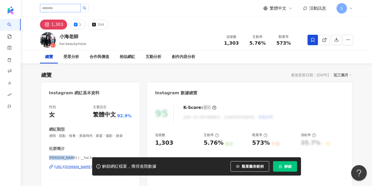
scroll to position [0, 0]
click at [76, 12] on input "search" at bounding box center [60, 8] width 41 height 8
paste input "**********"
type input "**********"
click at [89, 8] on button "button" at bounding box center [84, 8] width 8 height 8
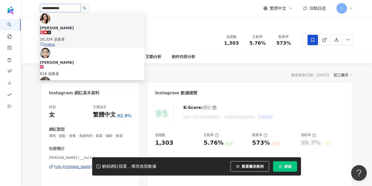
click at [92, 36] on div "20,324 追蹤者" at bounding box center [92, 39] width 104 height 6
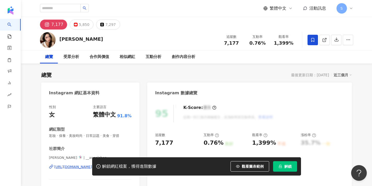
click at [310, 40] on icon at bounding box center [312, 40] width 5 height 5
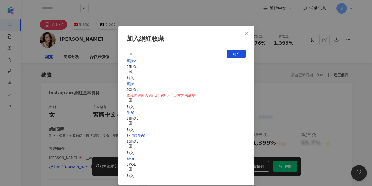
click at [132, 70] on icon "button" at bounding box center [130, 71] width 4 height 4
click at [248, 35] on icon "close" at bounding box center [246, 34] width 4 height 4
click at [250, 33] on div "加入網紅收藏 建立 團購2 26 KOL 已加入 團購 90 KOL 收藏內網紅人選已達 90 人，目前無法新增 加入 業配 28 KOL 加入 外泌體業配 …" at bounding box center [186, 93] width 372 height 186
click at [272, 90] on div "加入網紅收藏 建立 團購2 26 KOL 已加入 團購 90 KOL 收藏內網紅人選已達 90 人，目前無法新增 加入 業配 28 KOL 加入 外泌體業配 …" at bounding box center [186, 93] width 372 height 186
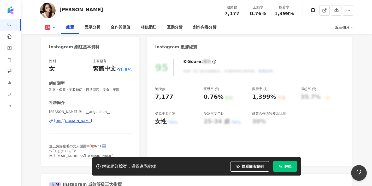
scroll to position [68, 0]
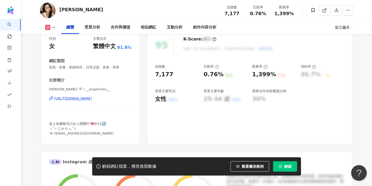
click at [285, 163] on button "解鎖" at bounding box center [285, 166] width 24 height 10
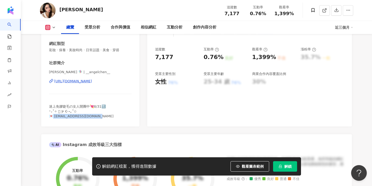
drag, startPoint x: 96, startPoint y: 116, endPoint x: 53, endPoint y: 117, distance: 42.5
click at [53, 117] on span "迷上免膠睫毛の女人開團中💘8/31🔚 ⁺₊˚✧ 𓈒 *‎ ༘ ☪︎⋆｡˚✩ 💌 angeljenjen45@gmail.com" at bounding box center [81, 110] width 64 height 13
copy span "eljenjen45@gmail.com"
click at [145, 0] on div "Angel 蓁蓁 追蹤數 7,177 互動率 0.76% 觀看率 1,399%" at bounding box center [196, 10] width 334 height 21
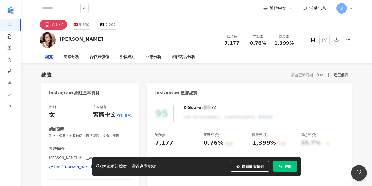
scroll to position [0, 0]
click at [60, 7] on input "search" at bounding box center [60, 8] width 41 height 8
paste input "**"
type input "**"
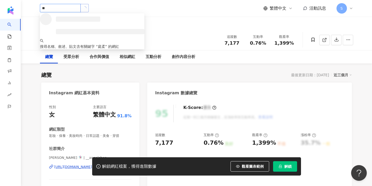
click at [87, 9] on icon "loading" at bounding box center [84, 7] width 5 height 5
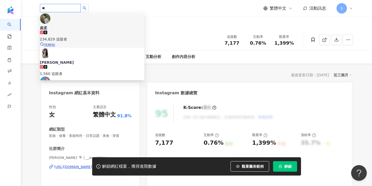
click at [83, 36] on div "234,829 追蹤者" at bounding box center [92, 39] width 104 height 6
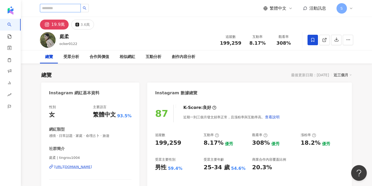
click at [81, 9] on input "search" at bounding box center [60, 8] width 41 height 8
paste input "**********"
type input "**********"
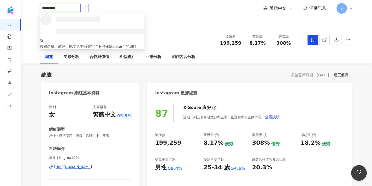
click at [89, 11] on button "button" at bounding box center [84, 8] width 8 height 8
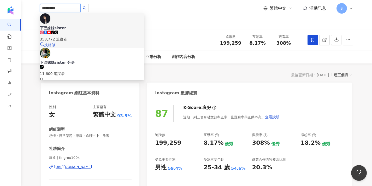
click at [56, 21] on div "下巴妹妹sister [PERSON_NAME]-icon 353,772 追蹤者 找相似" at bounding box center [92, 30] width 104 height 34
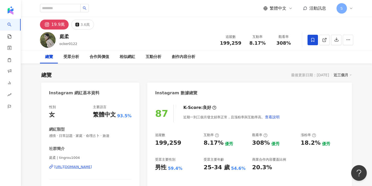
click at [102, 0] on div "下巴妹妹sister [PERSON_NAME]-icon 353,772 追蹤者 下巴妹妹sister 分身 tiktok-icon 11,600 追蹤者 …" at bounding box center [196, 8] width 313 height 17
click at [72, 8] on input "search" at bounding box center [60, 8] width 41 height 8
paste input "*******"
type input "*******"
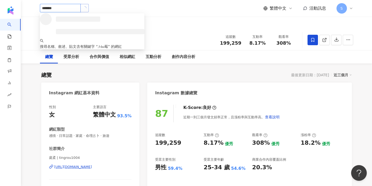
click at [89, 10] on button "button" at bounding box center [84, 8] width 8 height 8
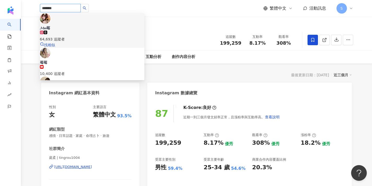
click at [91, 25] on span "𝓜𝓮𝓲莓" at bounding box center [92, 27] width 104 height 5
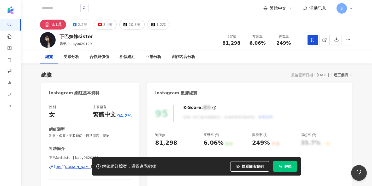
click at [312, 42] on span at bounding box center [312, 40] width 10 height 10
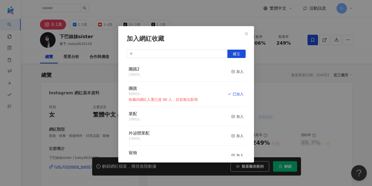
click at [300, 64] on div "加入網紅收藏 建立 團購2 26 KOL 加入 團購 90 KOL 收藏內網紅人選已達 90 人，目前無法新增 已加入 業配 28 KOL 加入 外泌體業配 …" at bounding box center [186, 93] width 372 height 186
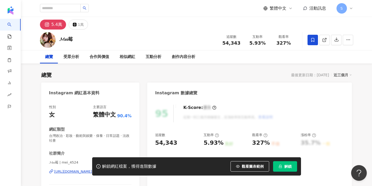
click at [312, 43] on span at bounding box center [312, 40] width 10 height 10
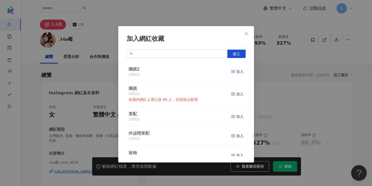
click at [234, 72] on rect "button" at bounding box center [232, 71] width 3 height 3
click at [246, 33] on icon "close" at bounding box center [246, 34] width 4 height 4
click at [247, 34] on div "加入網紅收藏 建立 團購2 27 KOL 已加入 團購 90 KOL 收藏內網紅人選已達 90 人，目前無法新增 加入 業配 28 KOL 加入 外泌體業配 …" at bounding box center [186, 93] width 372 height 186
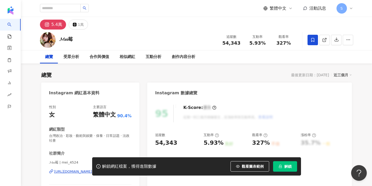
click at [285, 168] on div at bounding box center [186, 93] width 372 height 186
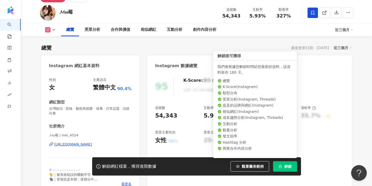
click at [282, 166] on button "解鎖" at bounding box center [285, 166] width 24 height 10
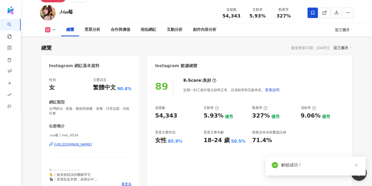
drag, startPoint x: 49, startPoint y: 134, endPoint x: 60, endPoint y: 135, distance: 11.0
click at [60, 135] on span "𝓜𝓮𝓲莓 | mei_4524" at bounding box center [90, 135] width 83 height 5
click at [59, 136] on span "𝓜𝓮𝓲莓 | mei_4524" at bounding box center [90, 135] width 83 height 5
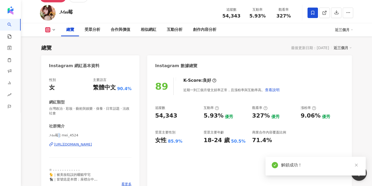
click at [59, 136] on span "𝓜𝓮𝓲莓 | mei_4524" at bounding box center [90, 135] width 83 height 5
drag, startPoint x: 58, startPoint y: 136, endPoint x: 46, endPoint y: 135, distance: 12.8
click at [46, 135] on div "性別 女 主要語言 繁體中文 90.4% 網紅類型 台灣政治 · 彩妝 · 藝術與娛樂 · 保養 · 日常話題 · 法政社會 社群簡介 𝓜𝓮𝓲莓 | mei_…" at bounding box center [90, 133] width 98 height 122
copy span "𝓜𝓮𝓲莓 |"
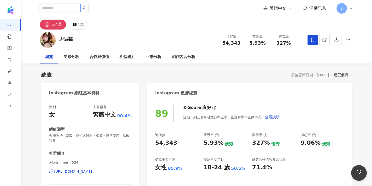
click at [73, 8] on input "search" at bounding box center [60, 8] width 41 height 8
paste input "**"
type input "**"
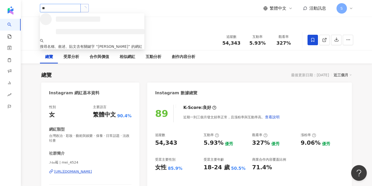
click at [89, 11] on button "button" at bounding box center [84, 8] width 8 height 8
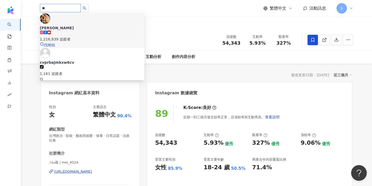
click at [97, 25] on div "劉芒 1,216,839 追蹤者" at bounding box center [92, 33] width 104 height 17
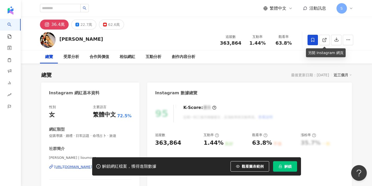
click at [317, 39] on span at bounding box center [312, 40] width 10 height 10
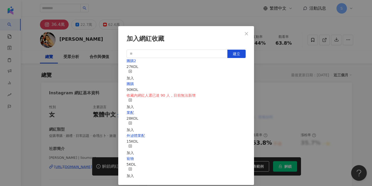
click at [134, 69] on div "加入" at bounding box center [129, 74] width 7 height 11
click at [245, 37] on button "Close" at bounding box center [246, 33] width 10 height 10
click at [245, 32] on div "加入網紅收藏 建立 團購2 28 KOL 已加入 團購 90 KOL 收藏內網紅人選已達 90 人，目前無法新增 加入 業配 28 KOL 加入 外泌體業配 …" at bounding box center [186, 93] width 372 height 186
click at [260, 52] on div "加入網紅收藏 建立 團購2 28 KOL 已加入 團購 90 KOL 收藏內網紅人選已達 90 人，目前無法新增 加入 業配 28 KOL 加入 外泌體業配 …" at bounding box center [186, 93] width 372 height 186
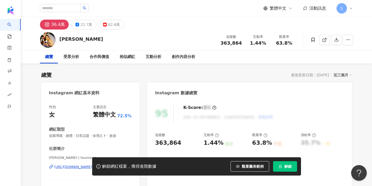
click at [47, 157] on div at bounding box center [186, 93] width 372 height 186
click at [54, 157] on div "解鎖網紅檔案，獲得進階數據 觀看圖表範例 解鎖" at bounding box center [186, 166] width 372 height 18
drag, startPoint x: 54, startPoint y: 157, endPoint x: 48, endPoint y: 157, distance: 6.5
click at [48, 157] on div "解鎖網紅檔案，獲得進階數據 觀看圖表範例 解鎖" at bounding box center [186, 166] width 372 height 18
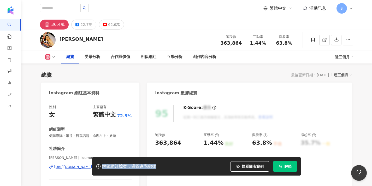
scroll to position [36, 0]
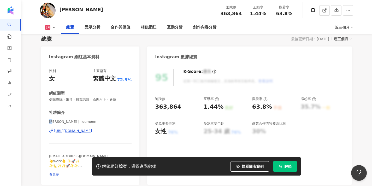
drag, startPoint x: 55, startPoint y: 121, endPoint x: 44, endPoint y: 121, distance: 11.0
click at [44, 121] on div "性別 女 主要語言 繁體中文 72.5% 網紅類型 促購導購 · 婚禮 · 日常話題 · 命理占卜 · 旅遊 社群簡介 劉芒 | lioumonn https…" at bounding box center [90, 123] width 98 height 121
copy span "劉芒"
click at [229, 1] on div "劉芒 追蹤數 363,864 互動率 1.44% 觀看率 63.8%" at bounding box center [196, 10] width 334 height 21
click at [252, 1] on div "劉芒 追蹤數 363,864 互動率 1.44% 觀看率 63.8%" at bounding box center [196, 10] width 334 height 21
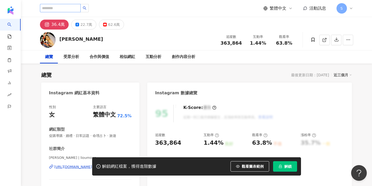
scroll to position [0, 0]
click at [76, 9] on input "search" at bounding box center [60, 8] width 41 height 8
paste input "**********"
type input "**********"
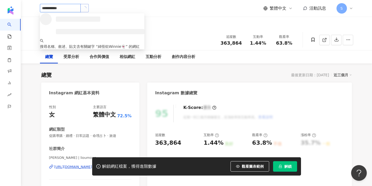
click at [87, 9] on icon "loading" at bounding box center [84, 8] width 5 height 5
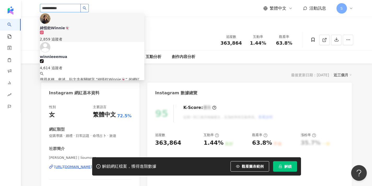
click at [94, 25] on div "綺怪欸Winnie👻 2,859 追蹤者" at bounding box center [92, 33] width 104 height 17
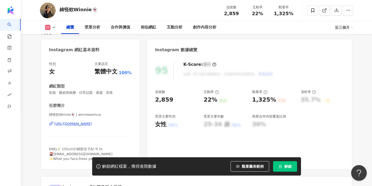
scroll to position [44, 0]
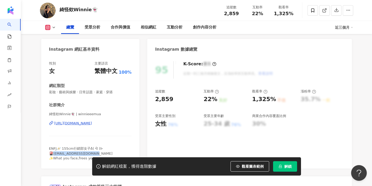
drag, startPoint x: 97, startPoint y: 153, endPoint x: 54, endPoint y: 153, distance: 43.0
click at [54, 153] on div "ENFJ🪐 155cm行銷部女子ᕕ( ᐛ )ᕗ 🎴[EMAIL_ADDRESS][DOMAIN_NAME] ✨What you face,frees you." at bounding box center [90, 153] width 83 height 14
copy span "[EMAIL_ADDRESS][DOMAIN_NAME] ✨"
click at [49, 112] on span "綺怪欸Winnie👻 | winnieeemua" at bounding box center [90, 114] width 83 height 5
drag, startPoint x: 49, startPoint y: 112, endPoint x: 73, endPoint y: 115, distance: 24.4
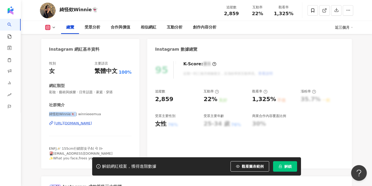
click at [73, 115] on span "綺怪欸Winnie👻 | winnieeemua" at bounding box center [90, 114] width 83 height 5
copy span "綺怪欸Winnie👻 |"
click at [315, 11] on span at bounding box center [312, 10] width 10 height 10
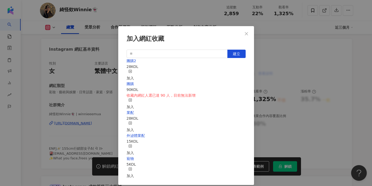
click at [130, 71] on line "button" at bounding box center [130, 70] width 0 height 1
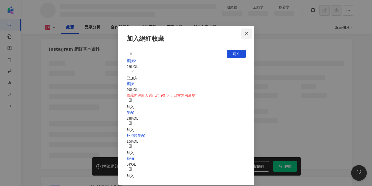
click at [247, 33] on icon "close" at bounding box center [246, 33] width 3 height 3
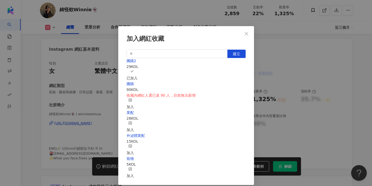
drag, startPoint x: 248, startPoint y: 32, endPoint x: 242, endPoint y: 1, distance: 31.9
click at [248, 32] on div "加入網紅收藏 建立 團購2 29 KOL 已加入 團購 90 KOL 收藏內網紅人選已達 90 人，目前無法新增 加入 業配 28 KOL 加入 外泌體業配 …" at bounding box center [186, 93] width 372 height 186
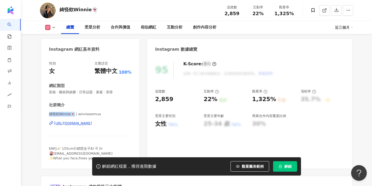
drag, startPoint x: 74, startPoint y: 114, endPoint x: 49, endPoint y: 113, distance: 24.8
click at [48, 113] on div "性別 女 主要語言 繁體中文 100% 網紅類型 彩妝 · 藝術與娛樂 · 日常話題 · 家庭 · 穿搭 社群簡介 綺怪欸Winnie👻 | winnieee…" at bounding box center [90, 112] width 98 height 112
copy span "綺怪欸Winnie👻"
